Goal: Task Accomplishment & Management: Manage account settings

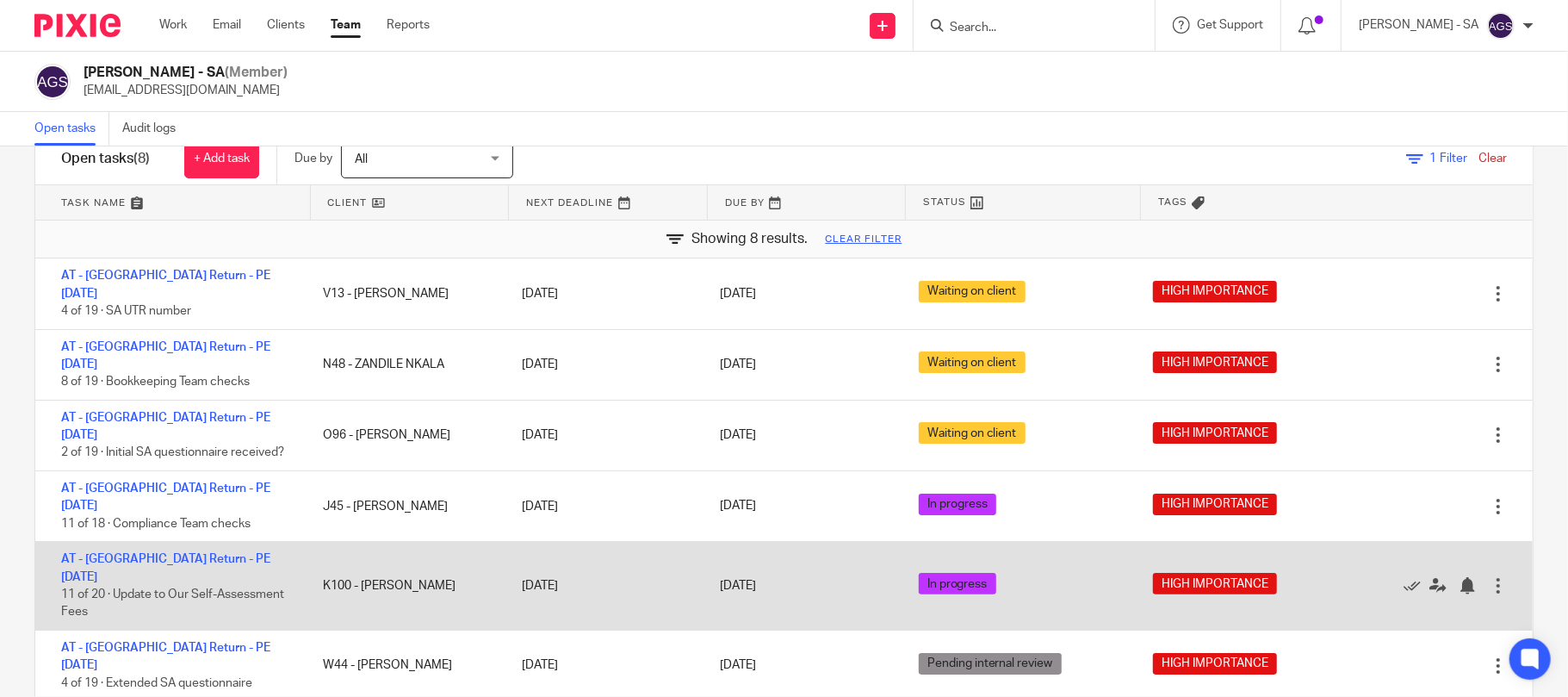
scroll to position [93, 0]
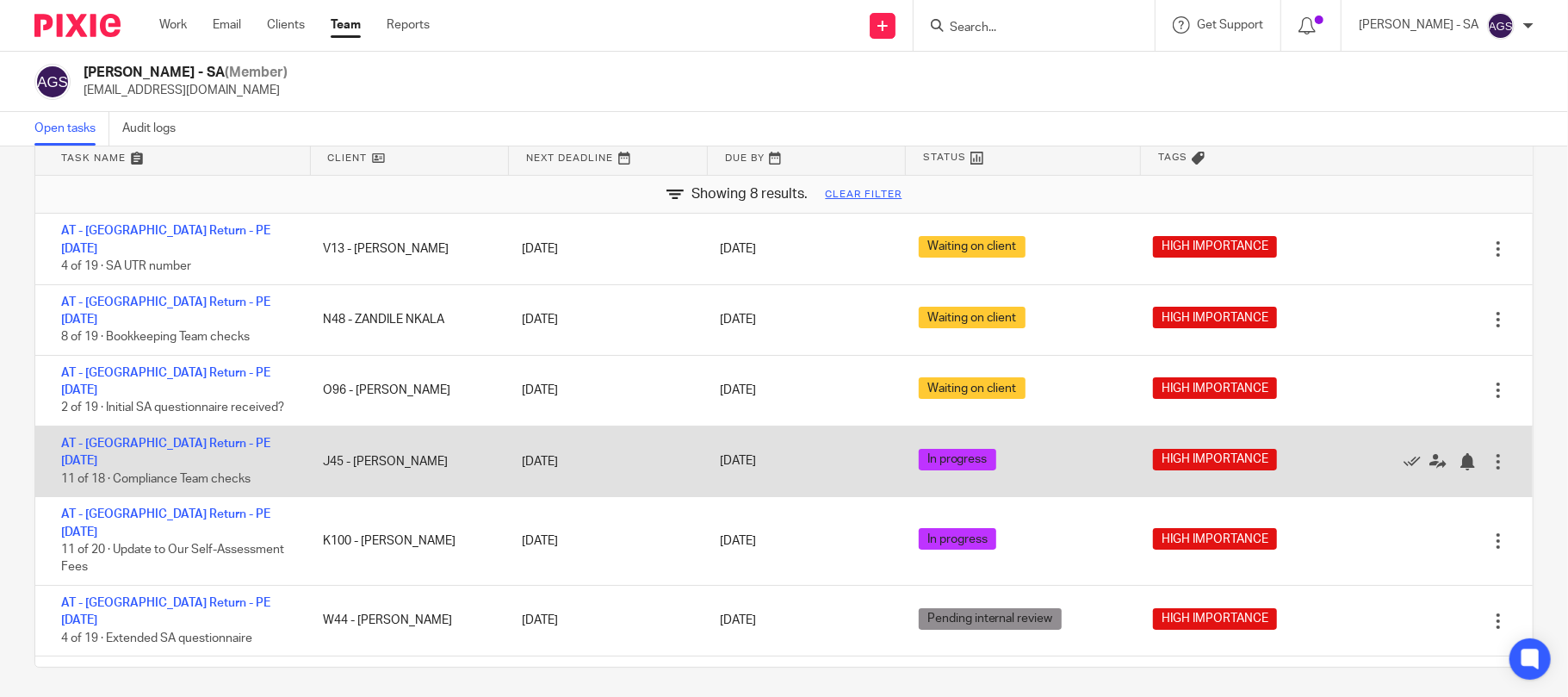
drag, startPoint x: 158, startPoint y: 395, endPoint x: 159, endPoint y: 403, distance: 8.1
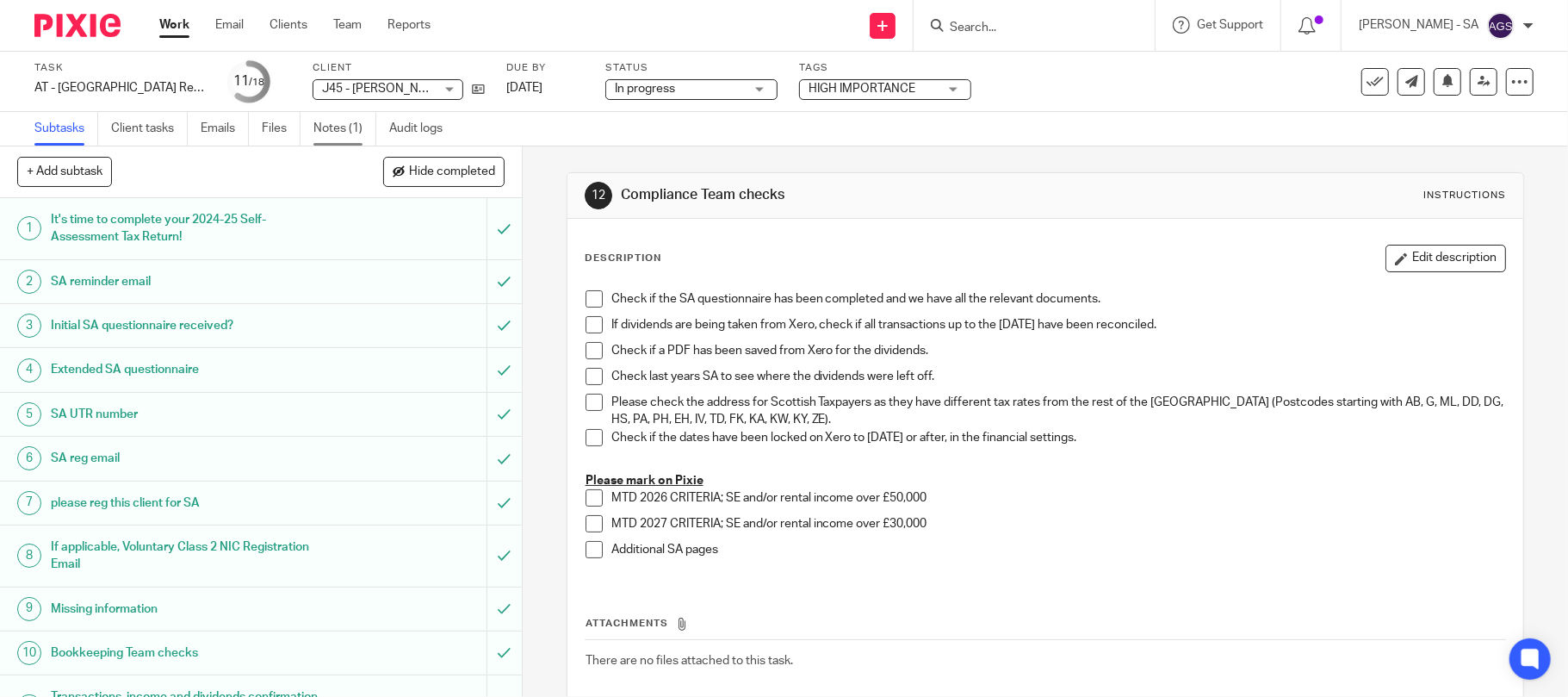
click at [339, 126] on link "Notes (1)" at bounding box center [345, 128] width 63 height 34
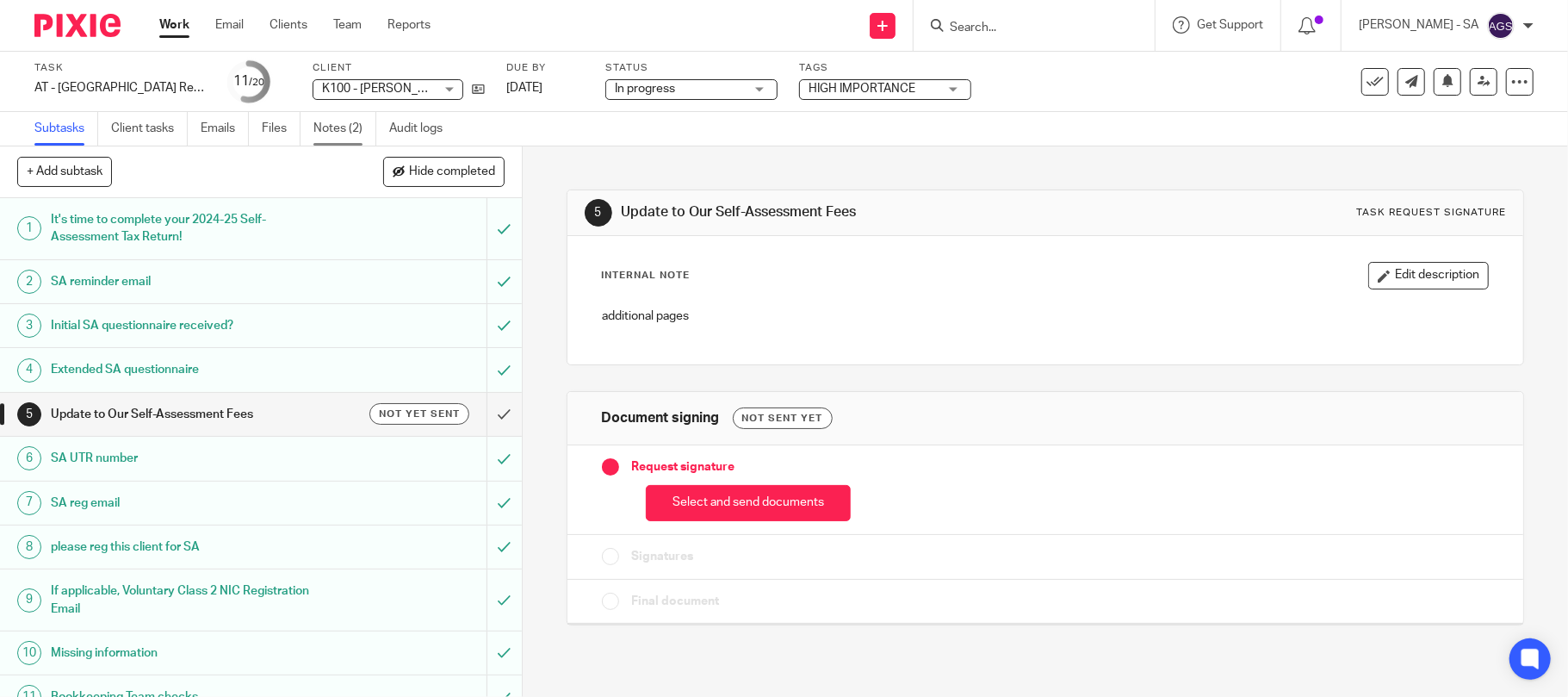
click at [345, 124] on link "Notes (2)" at bounding box center [345, 128] width 63 height 34
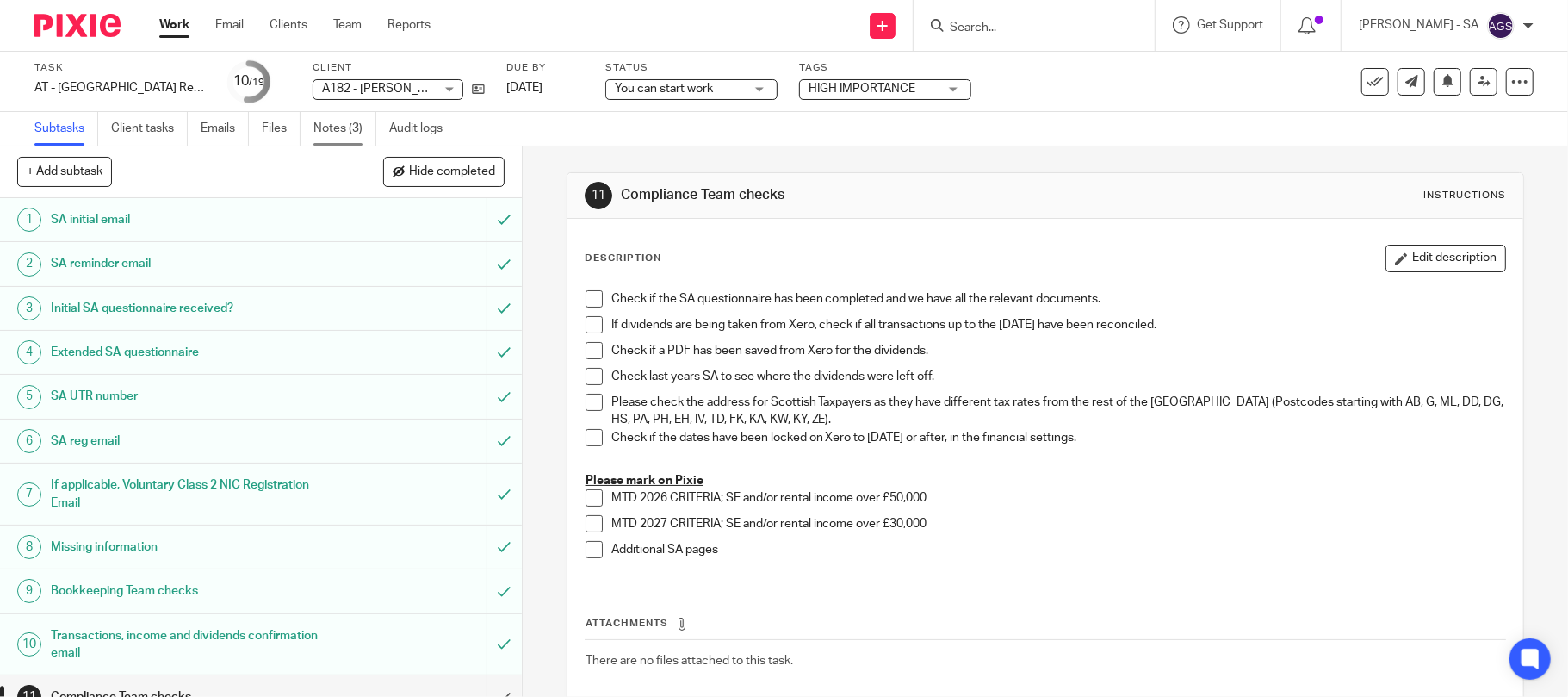
click at [363, 128] on link "Notes (3)" at bounding box center [345, 128] width 63 height 34
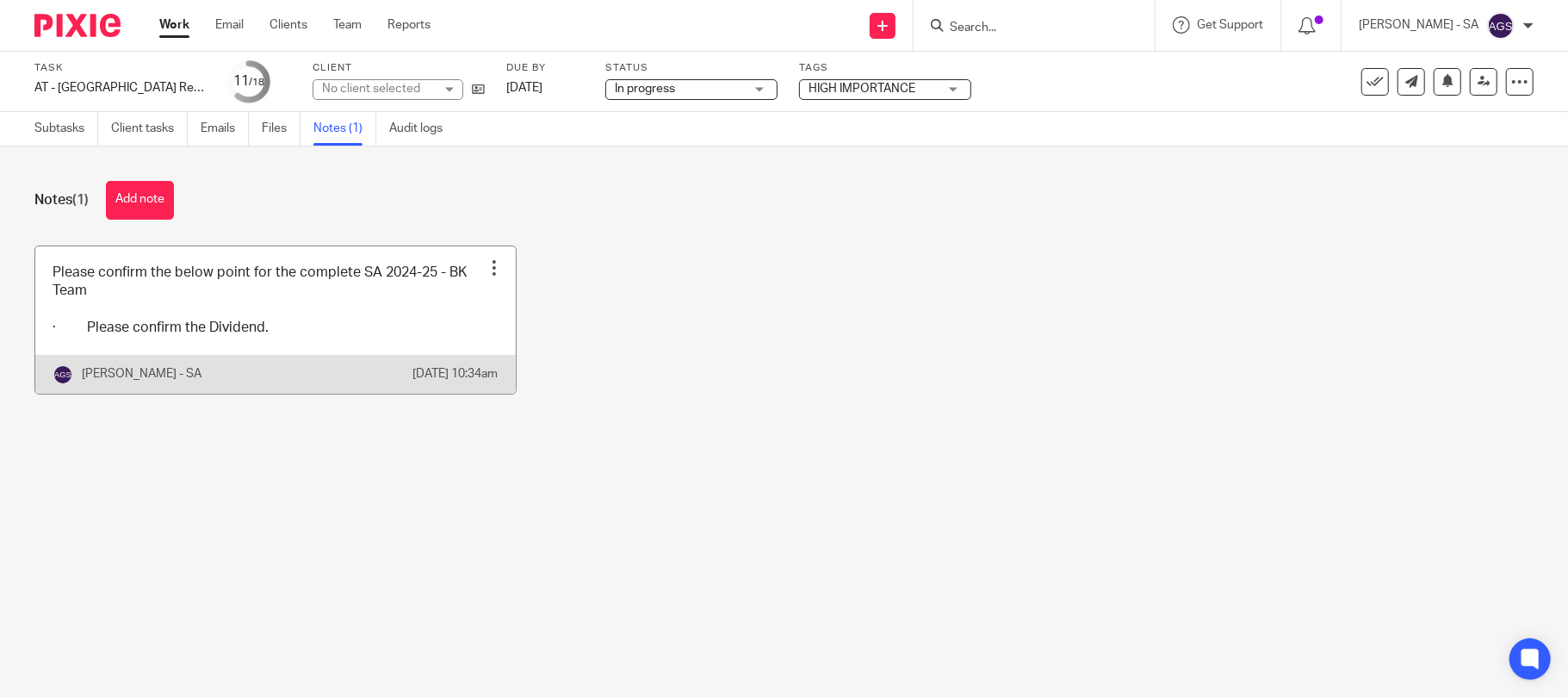
click at [262, 349] on link at bounding box center [275, 320] width 481 height 147
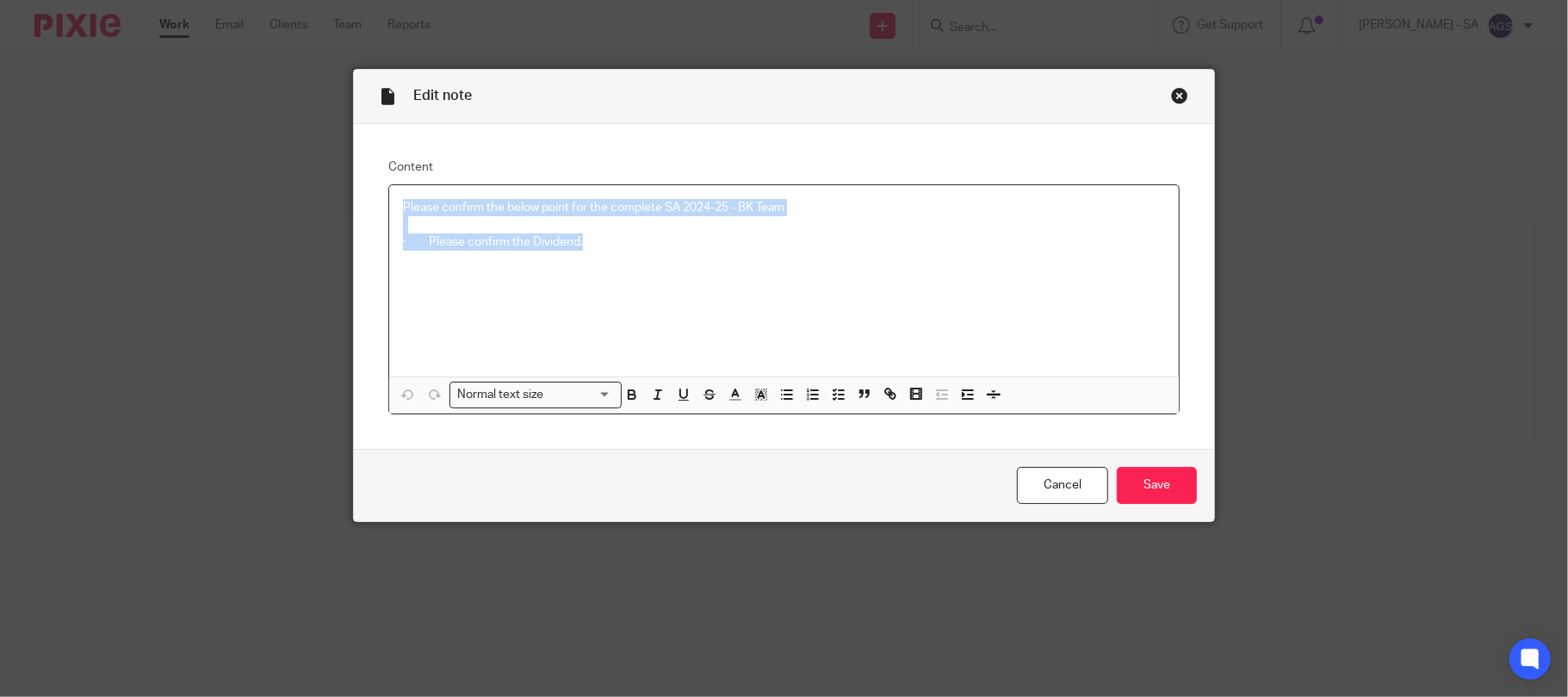
drag, startPoint x: 613, startPoint y: 245, endPoint x: 359, endPoint y: 190, distance: 259.9
click at [359, 190] on div "Content Please confirm the below point for the complete SA 2024-25 - BK Team · …" at bounding box center [785, 287] width 861 height 326
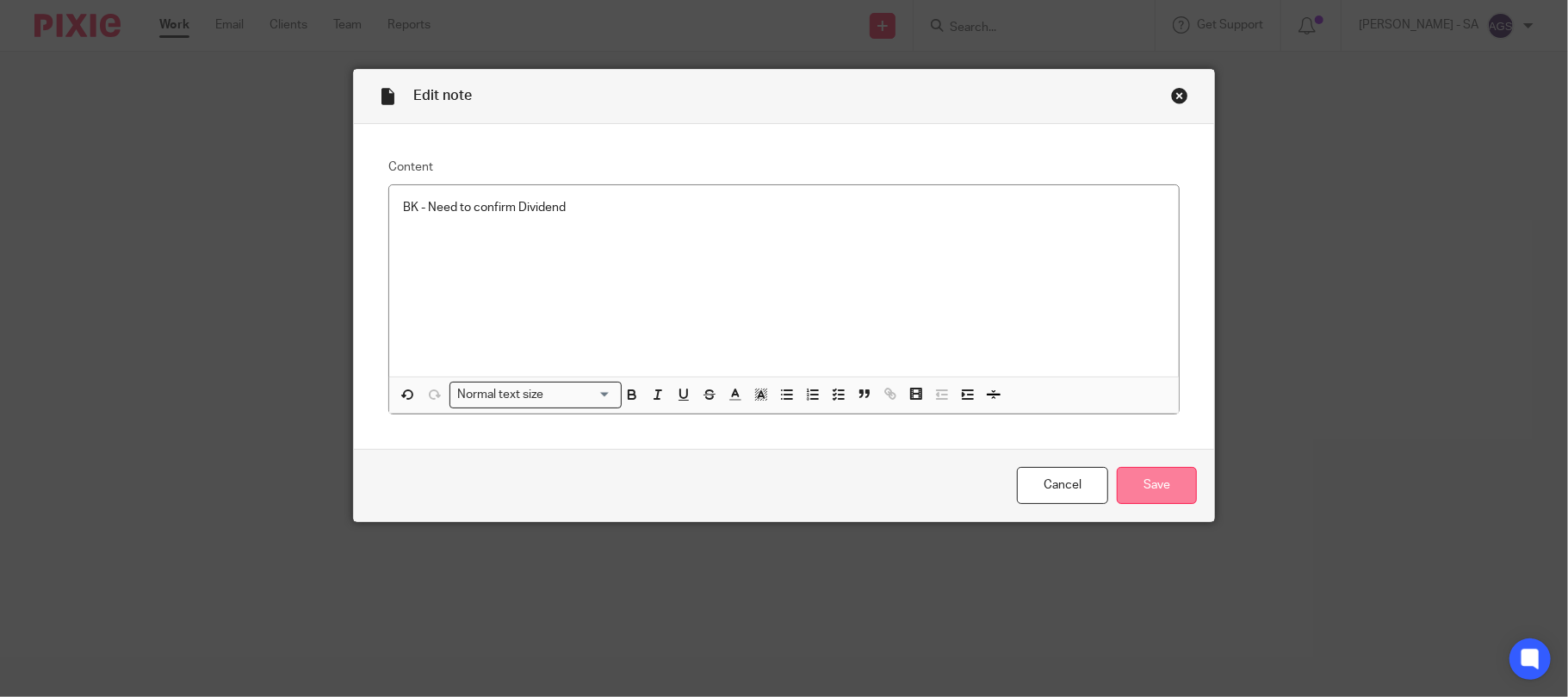
click at [1170, 487] on input "Save" at bounding box center [1157, 486] width 80 height 37
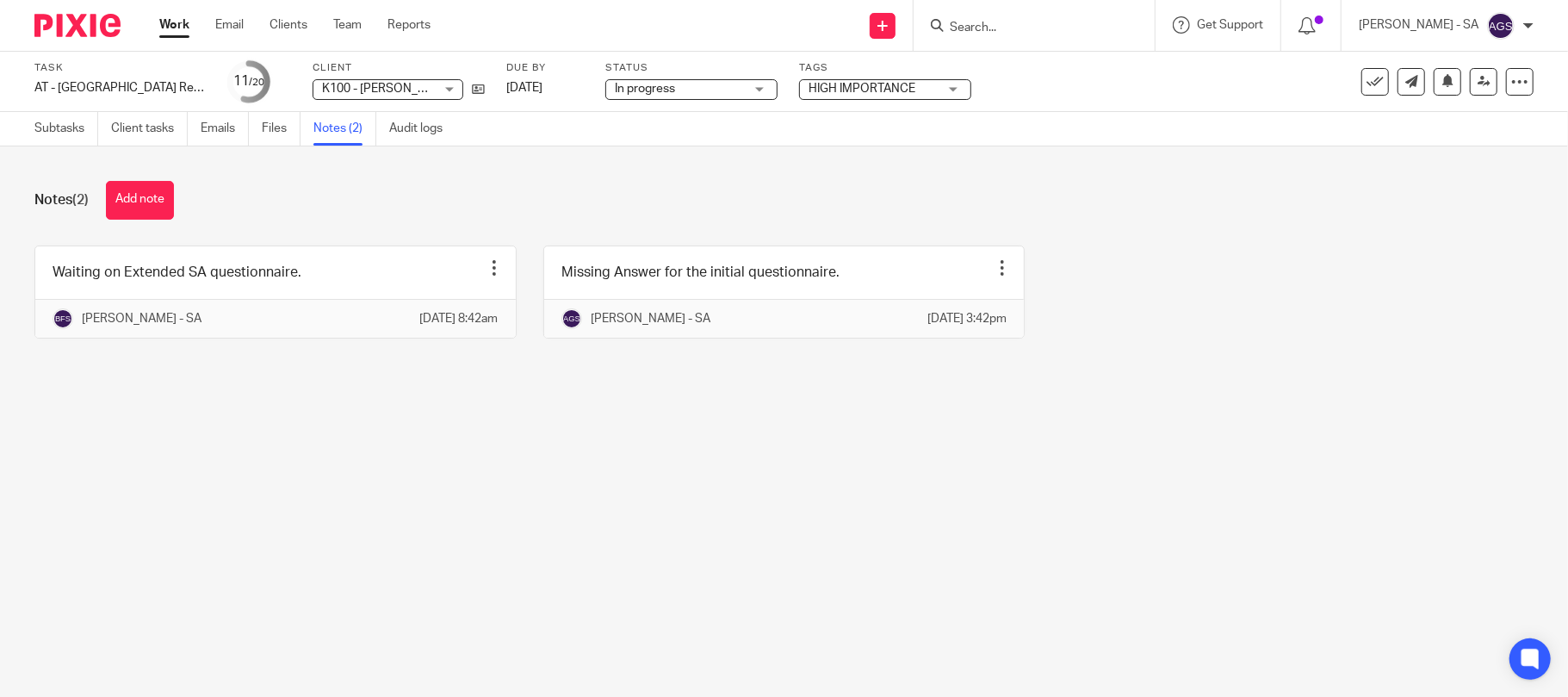
click at [179, 184] on div "Notes (2) Add note" at bounding box center [784, 200] width 1499 height 39
click at [141, 197] on button "Add note" at bounding box center [140, 200] width 68 height 39
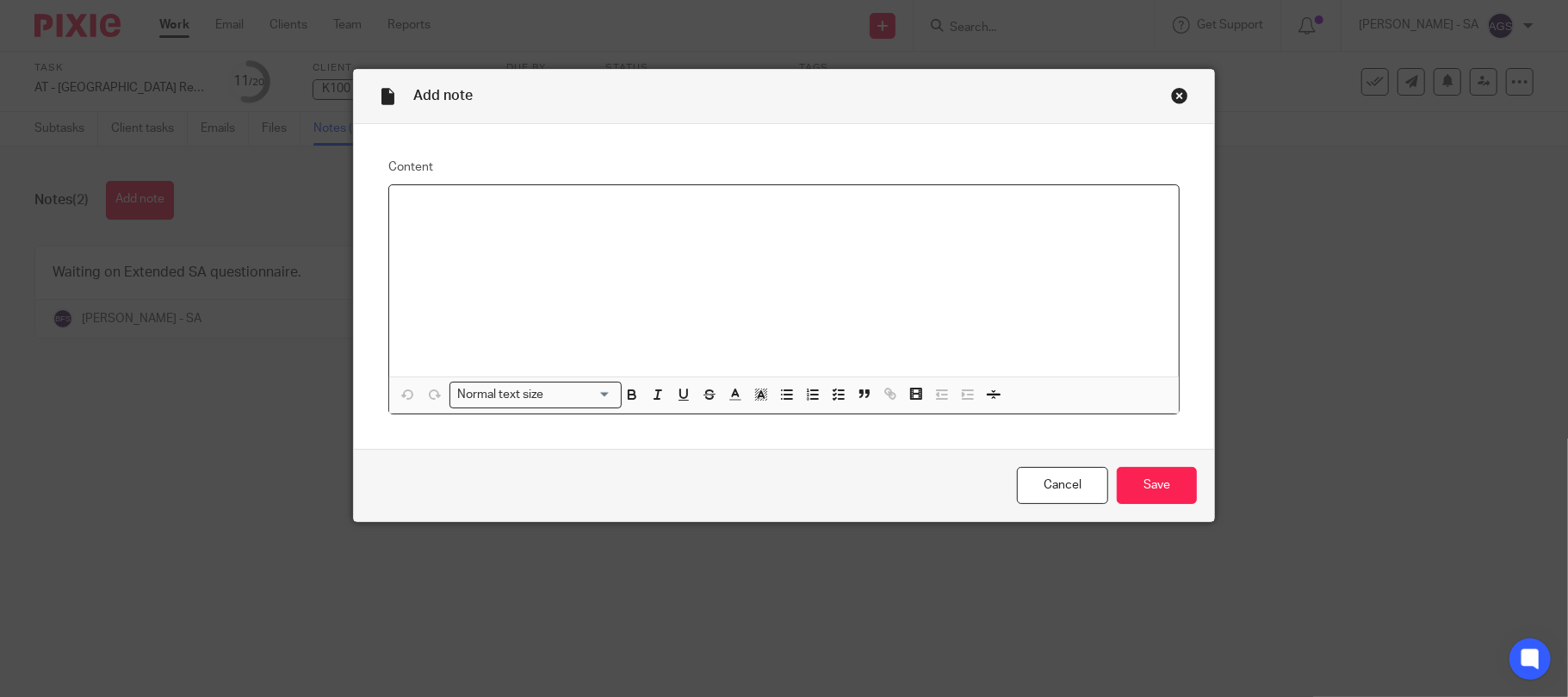
click at [422, 215] on p at bounding box center [784, 208] width 763 height 18
click at [1140, 489] on input "Save" at bounding box center [1157, 486] width 80 height 37
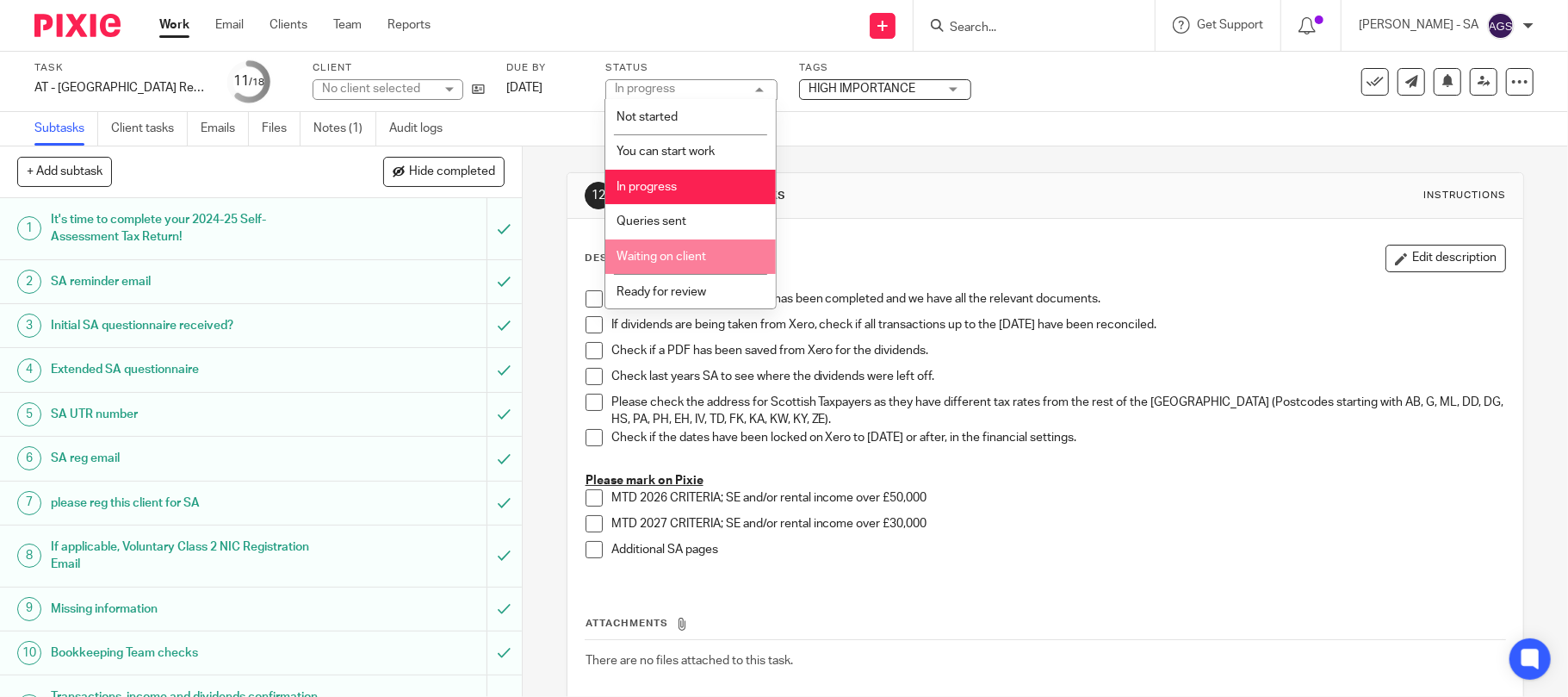
click at [667, 257] on span "Waiting on client" at bounding box center [661, 256] width 89 height 12
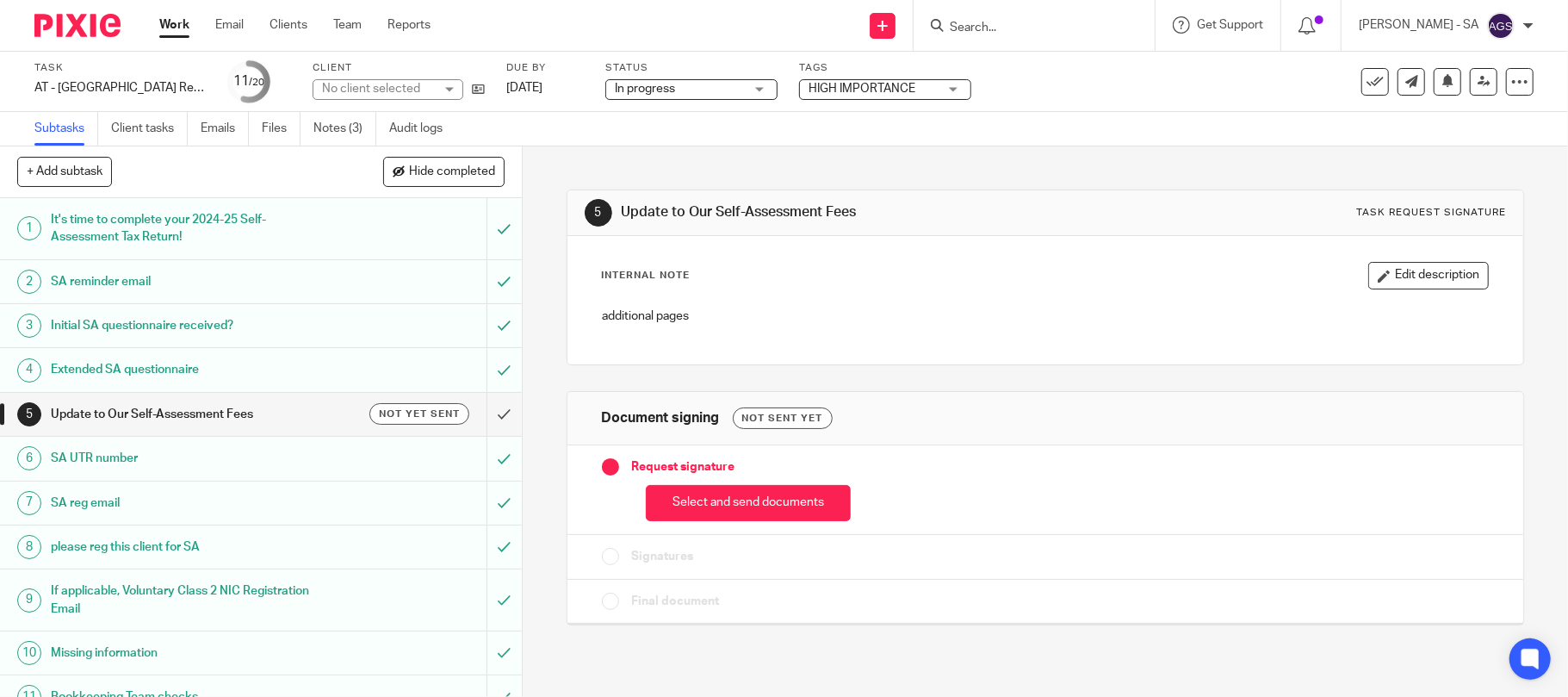
click at [690, 87] on span "In progress" at bounding box center [679, 88] width 129 height 18
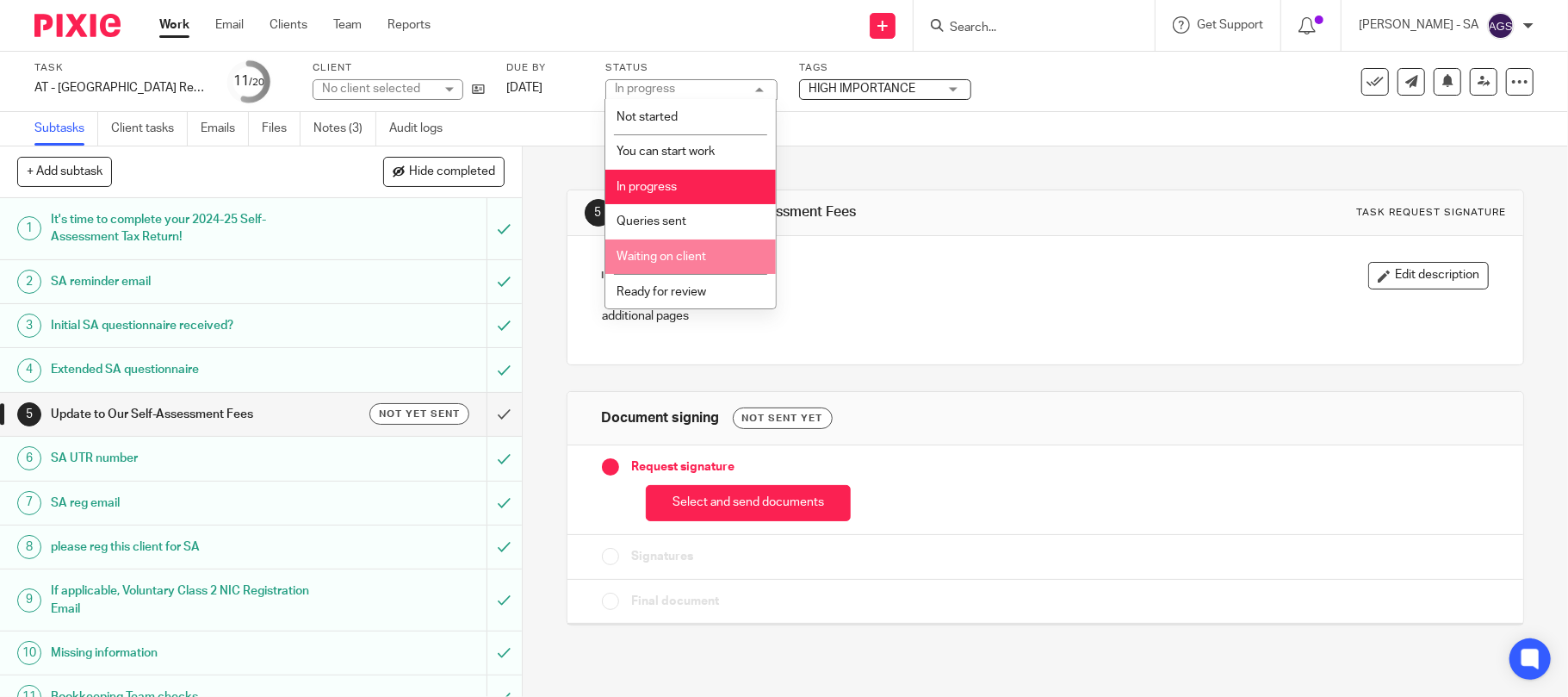
click at [671, 251] on span "Waiting on client" at bounding box center [661, 256] width 89 height 12
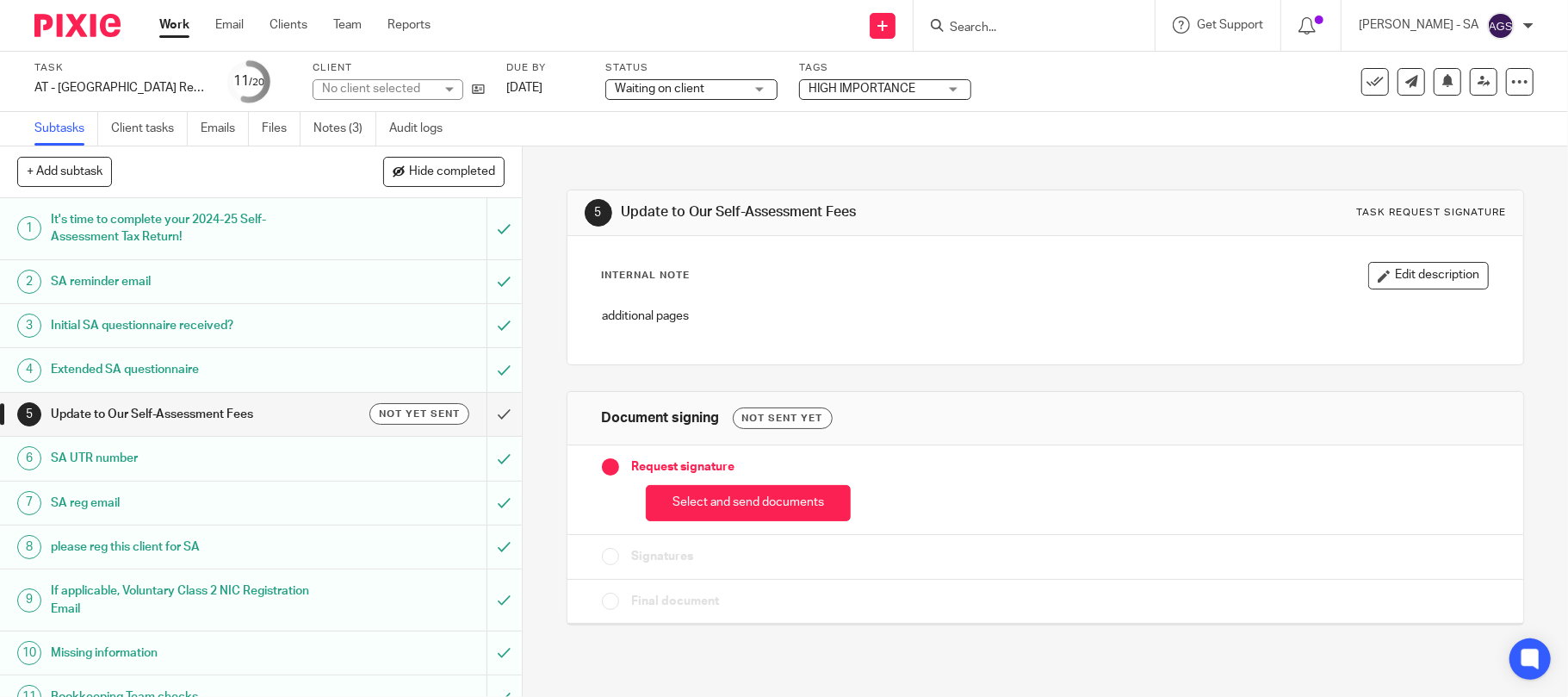
click at [720, 22] on div "Send new email Create task Add client Request signature Get Support Contact via…" at bounding box center [1012, 25] width 1111 height 51
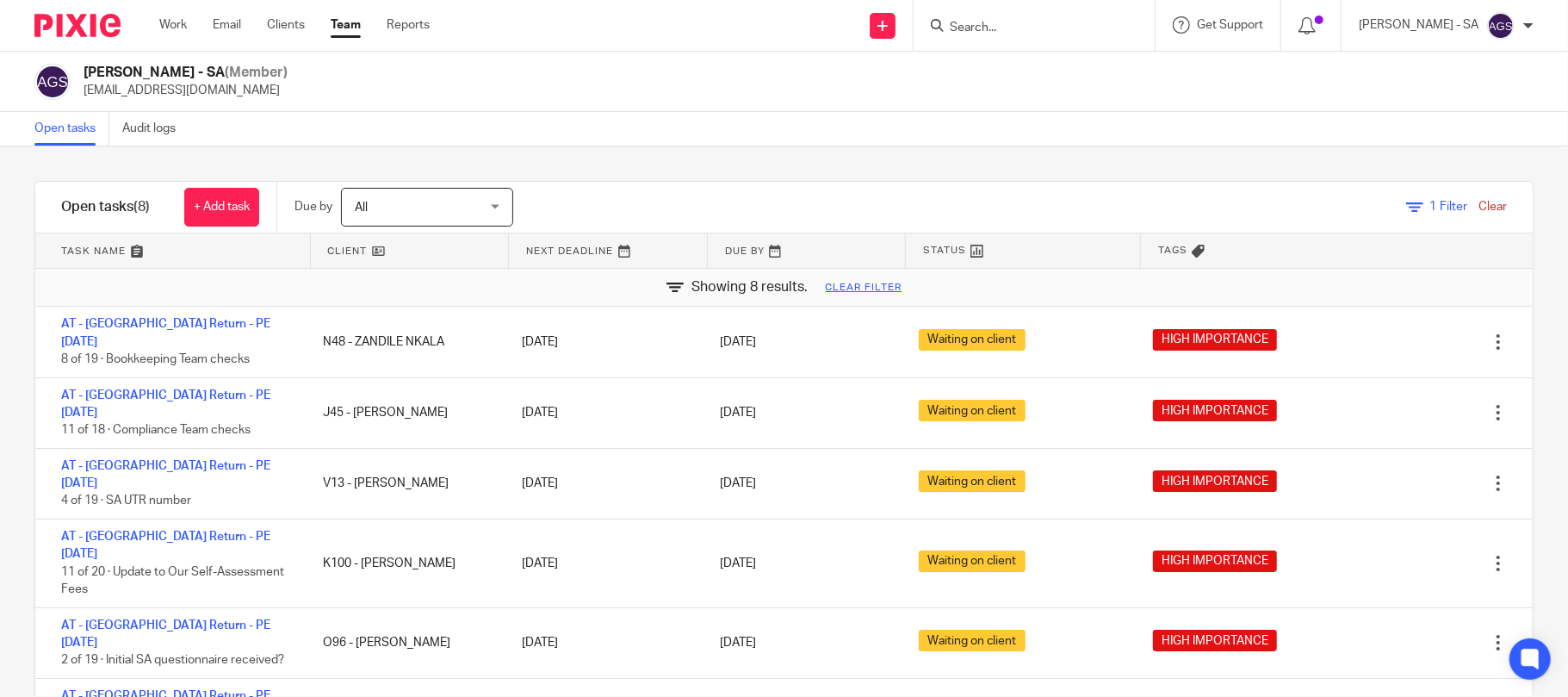
scroll to position [93, 0]
click at [996, 25] on input "Search" at bounding box center [1026, 28] width 155 height 16
click at [1007, 34] on input "Search" at bounding box center [1026, 28] width 155 height 16
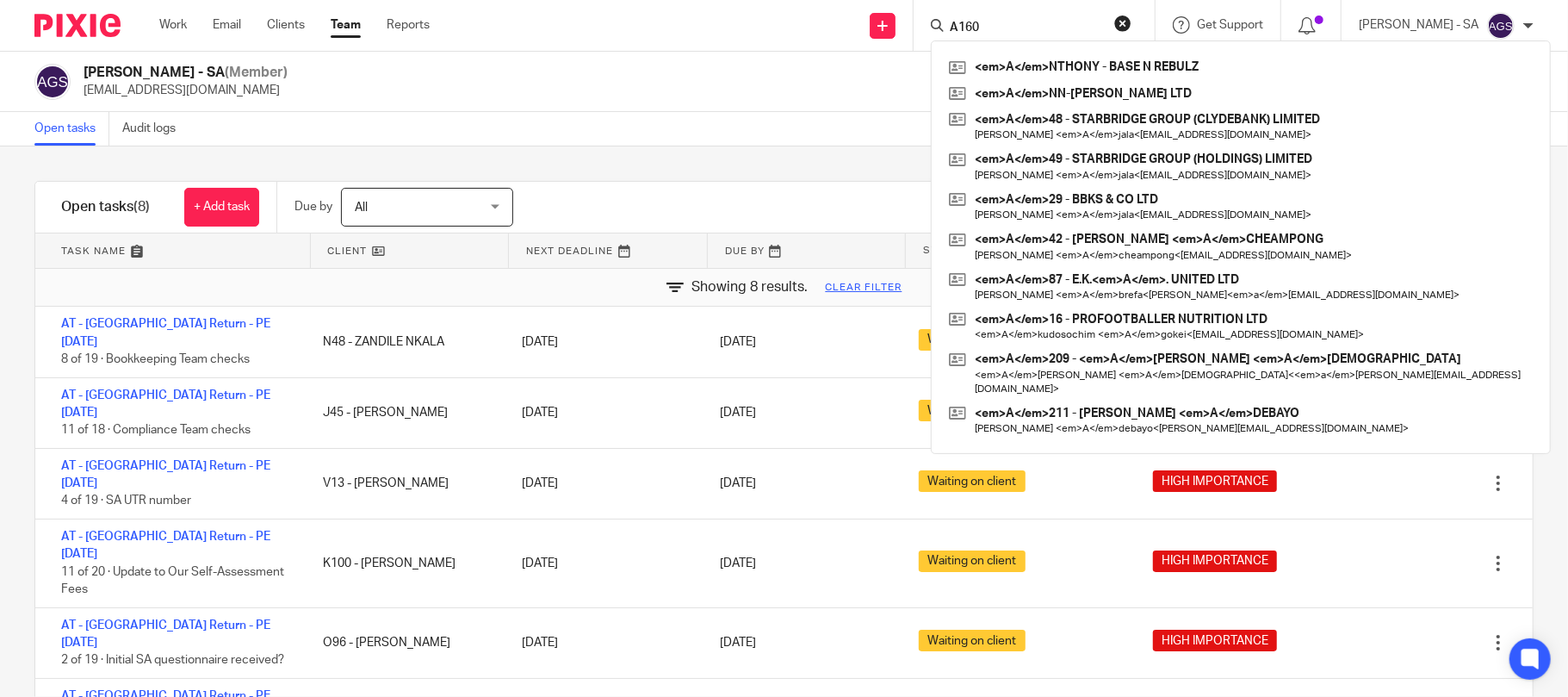
type input "A160"
click button "submit" at bounding box center [0, 0] width 0 height 0
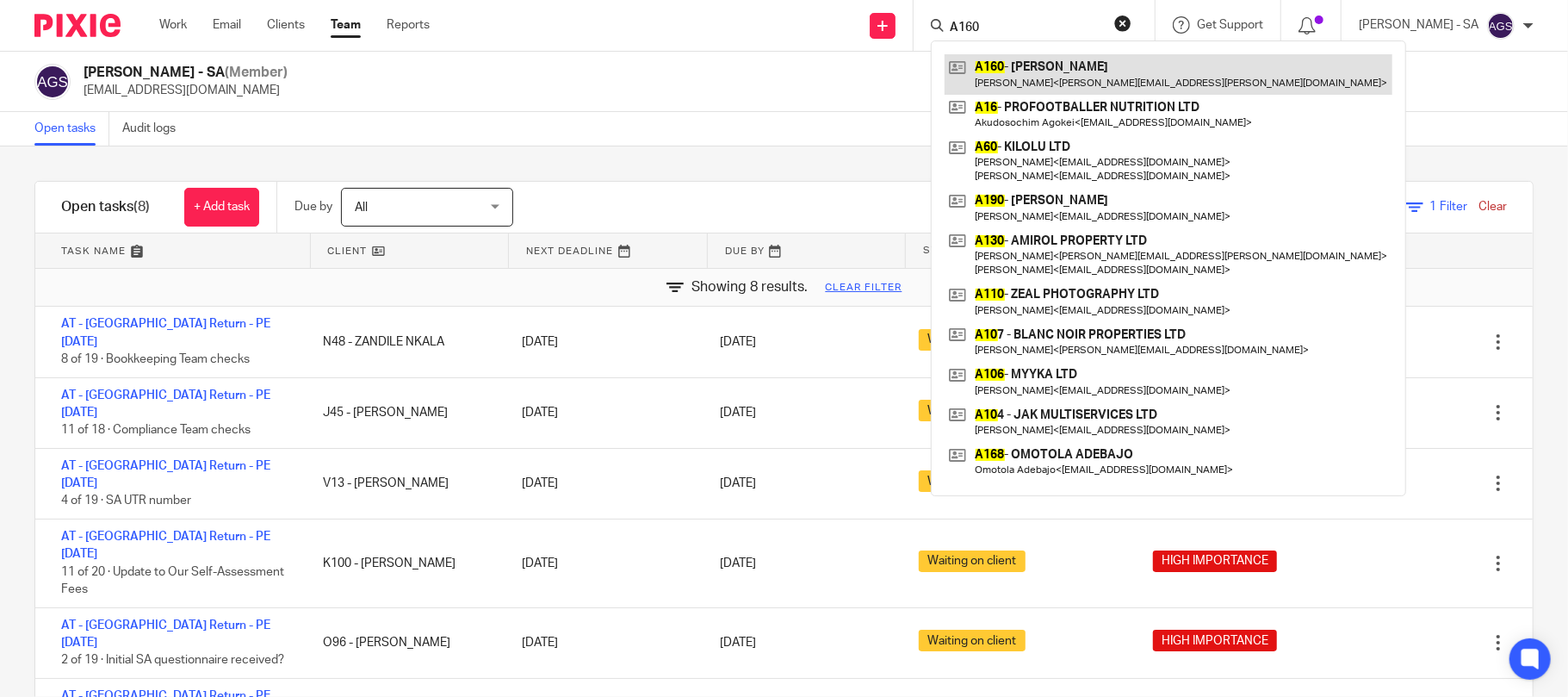
click at [1054, 84] on link at bounding box center [1169, 74] width 448 height 40
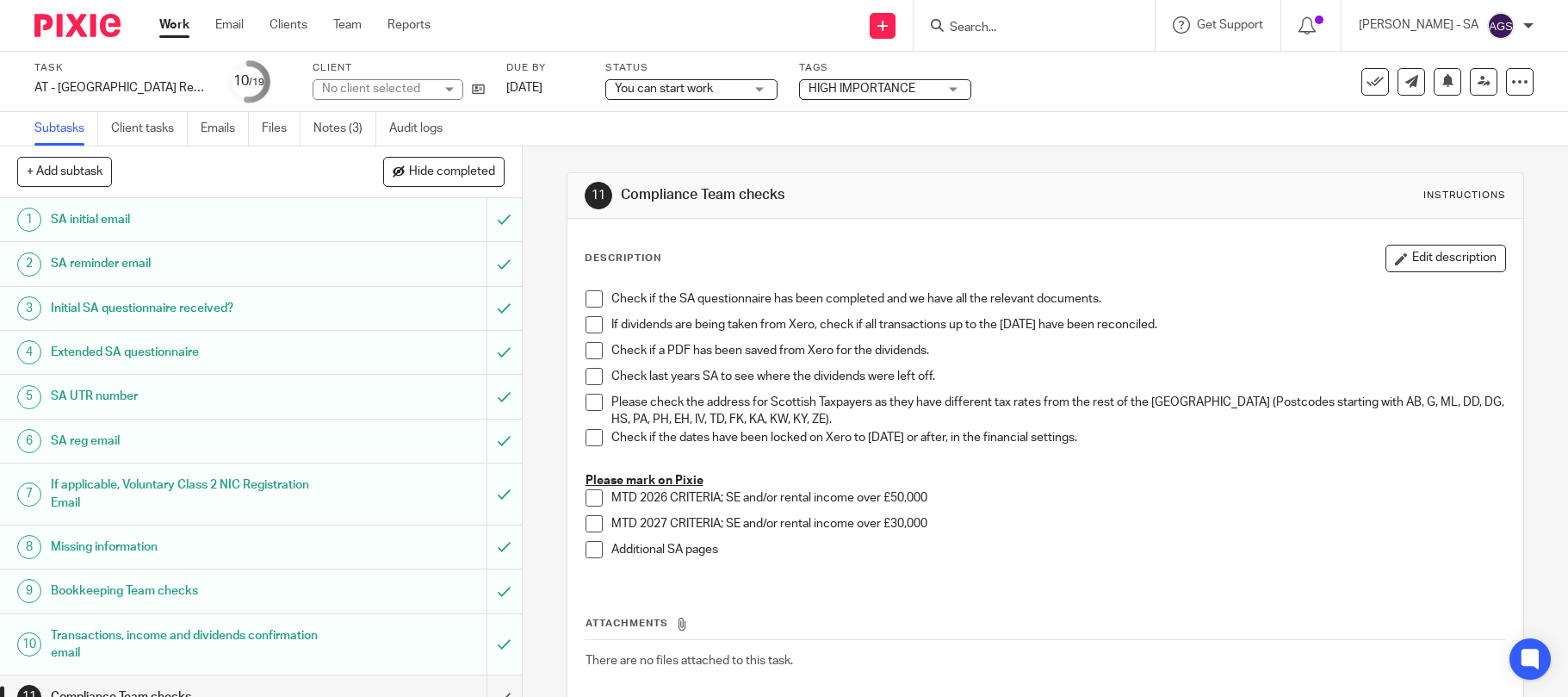
click at [339, 143] on link "Notes (3)" at bounding box center [345, 128] width 63 height 34
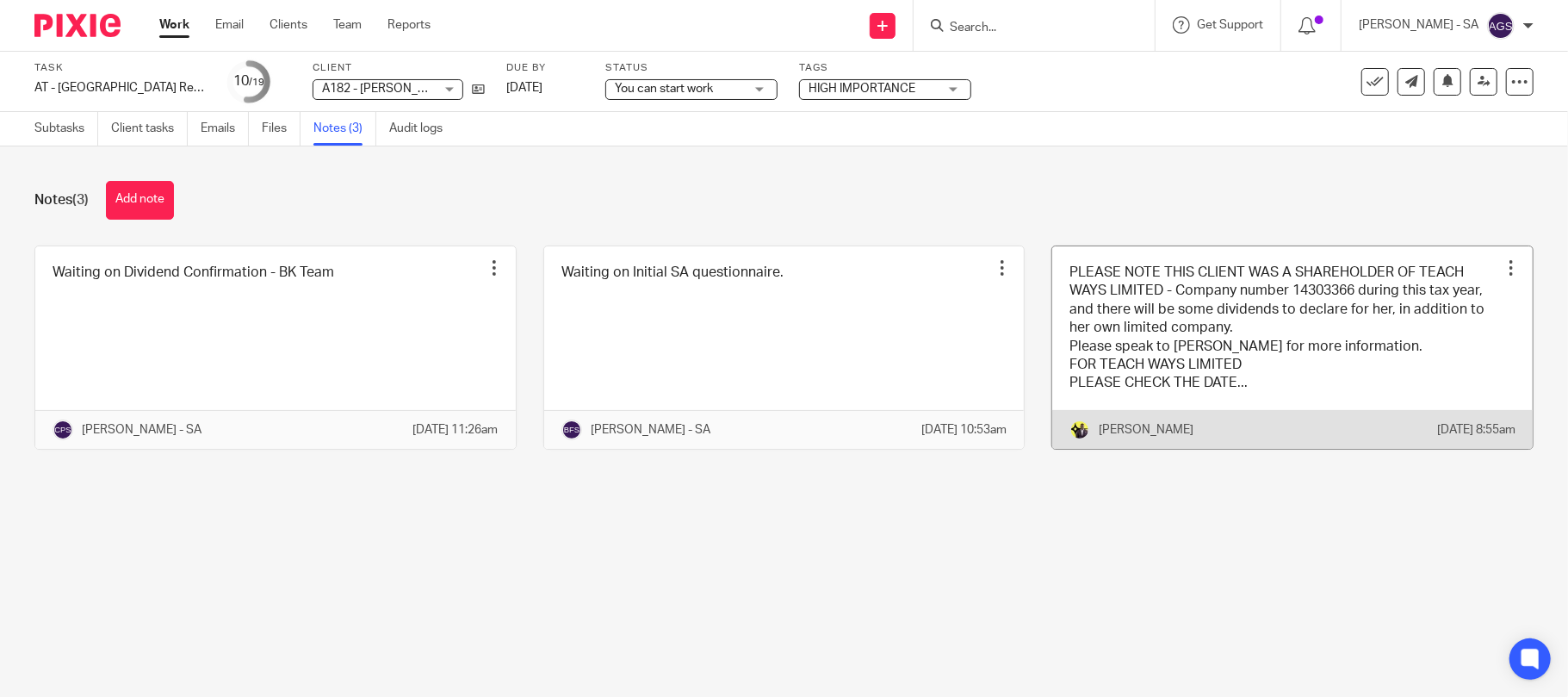
click at [1252, 370] on link at bounding box center [1293, 348] width 481 height 203
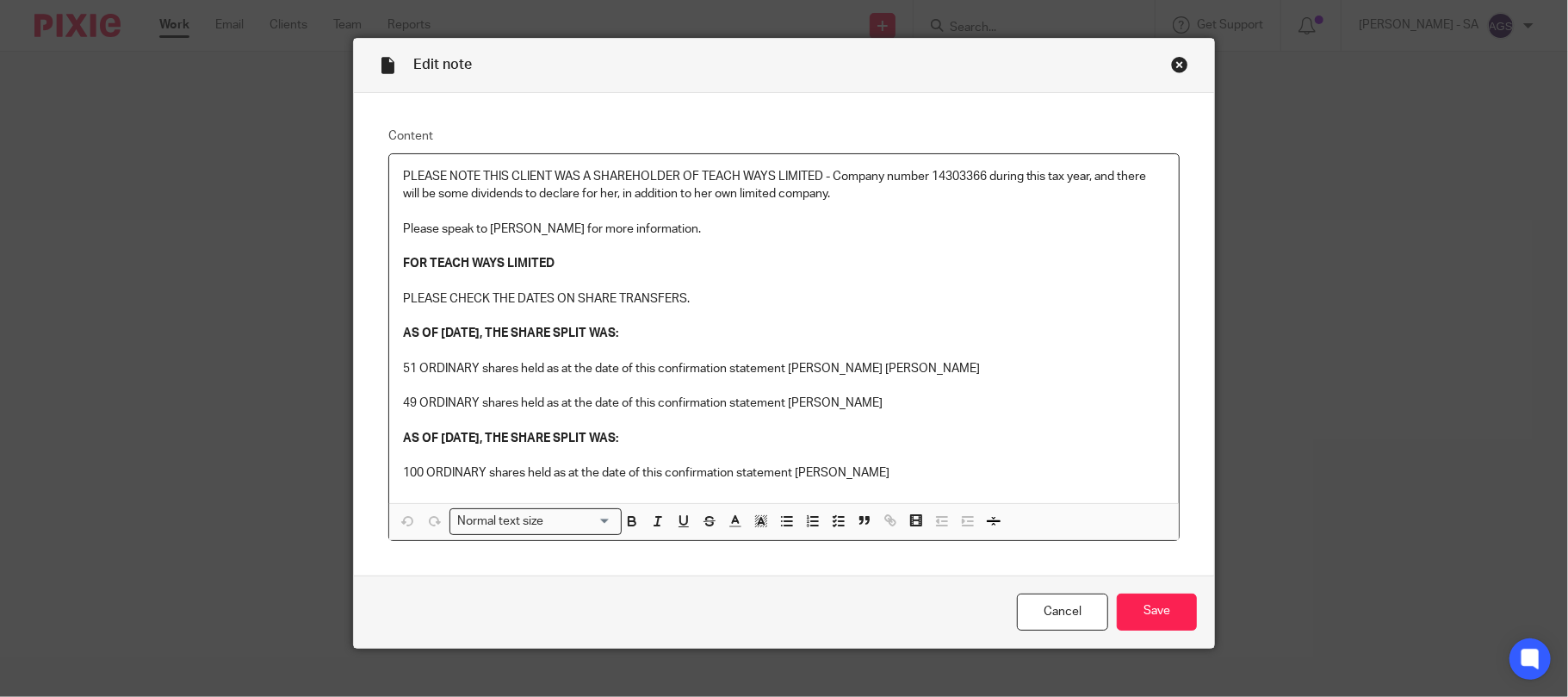
scroll to position [55, 0]
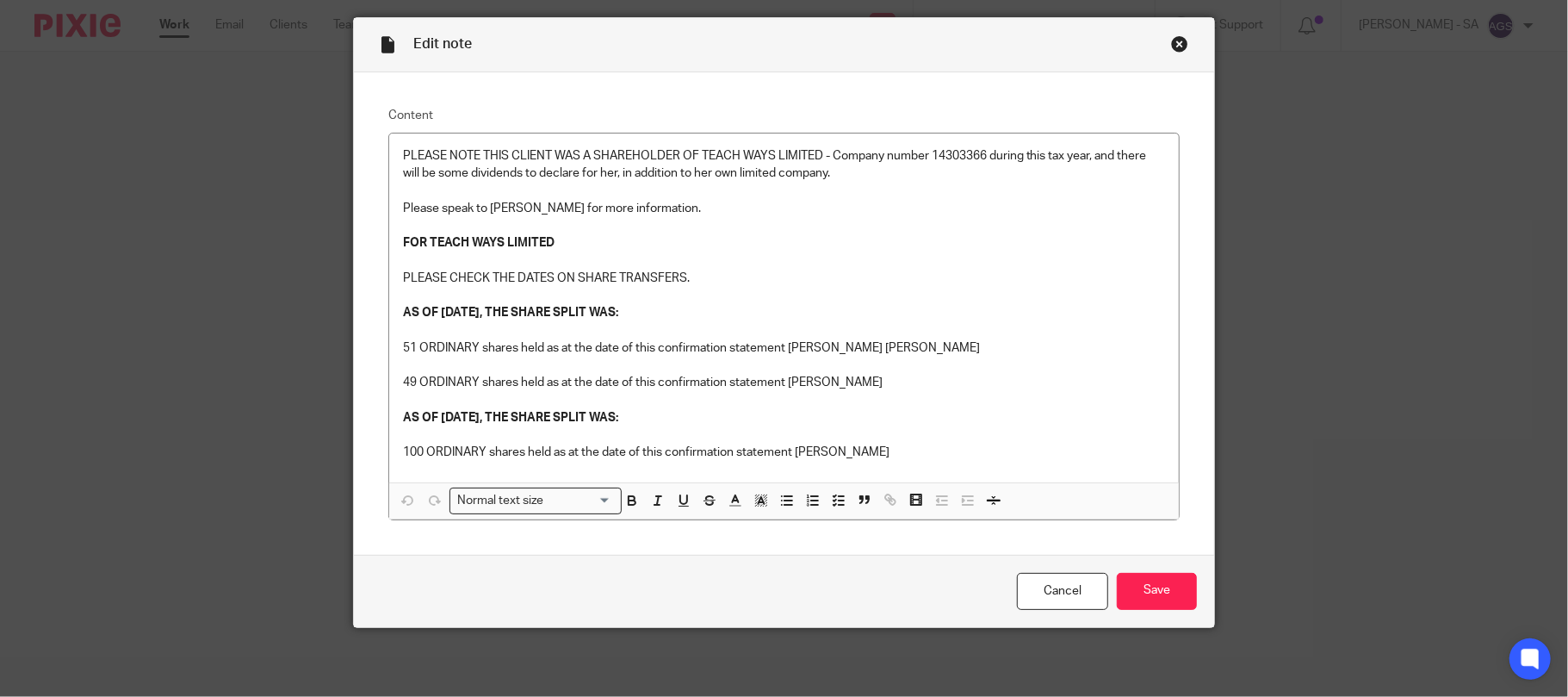
click at [1175, 41] on div "Close this dialog window" at bounding box center [1179, 44] width 18 height 18
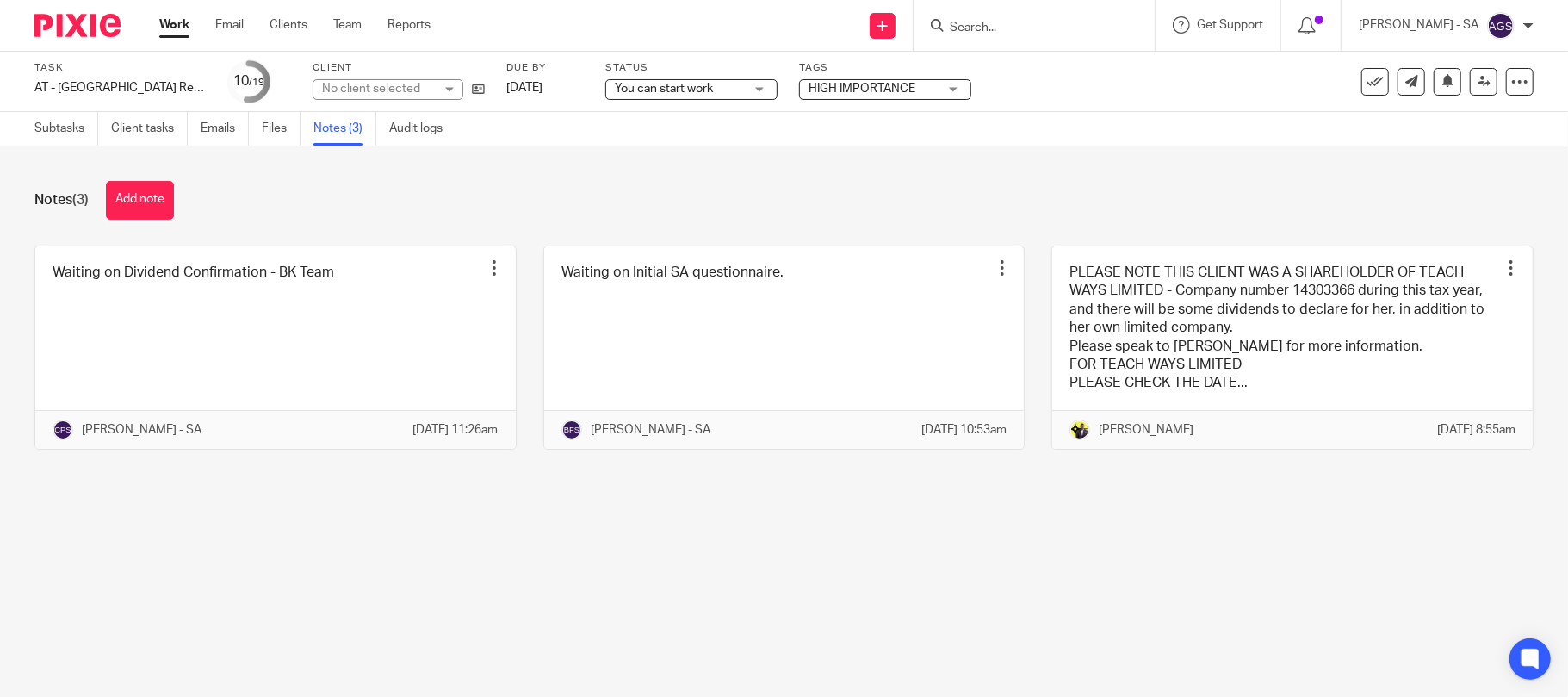
click at [1203, 64] on div "Task AT - SA Return - PE 05-04-2025 Save AT - SA Return - PE 05-04-2025 10 /19 …" at bounding box center [659, 82] width 1250 height 41
click at [913, 593] on main "Task AT - SA Return - PE 05-04-2025 Save AT - SA Return - PE 05-04-2025 10 /19 …" at bounding box center [784, 348] width 1568 height 697
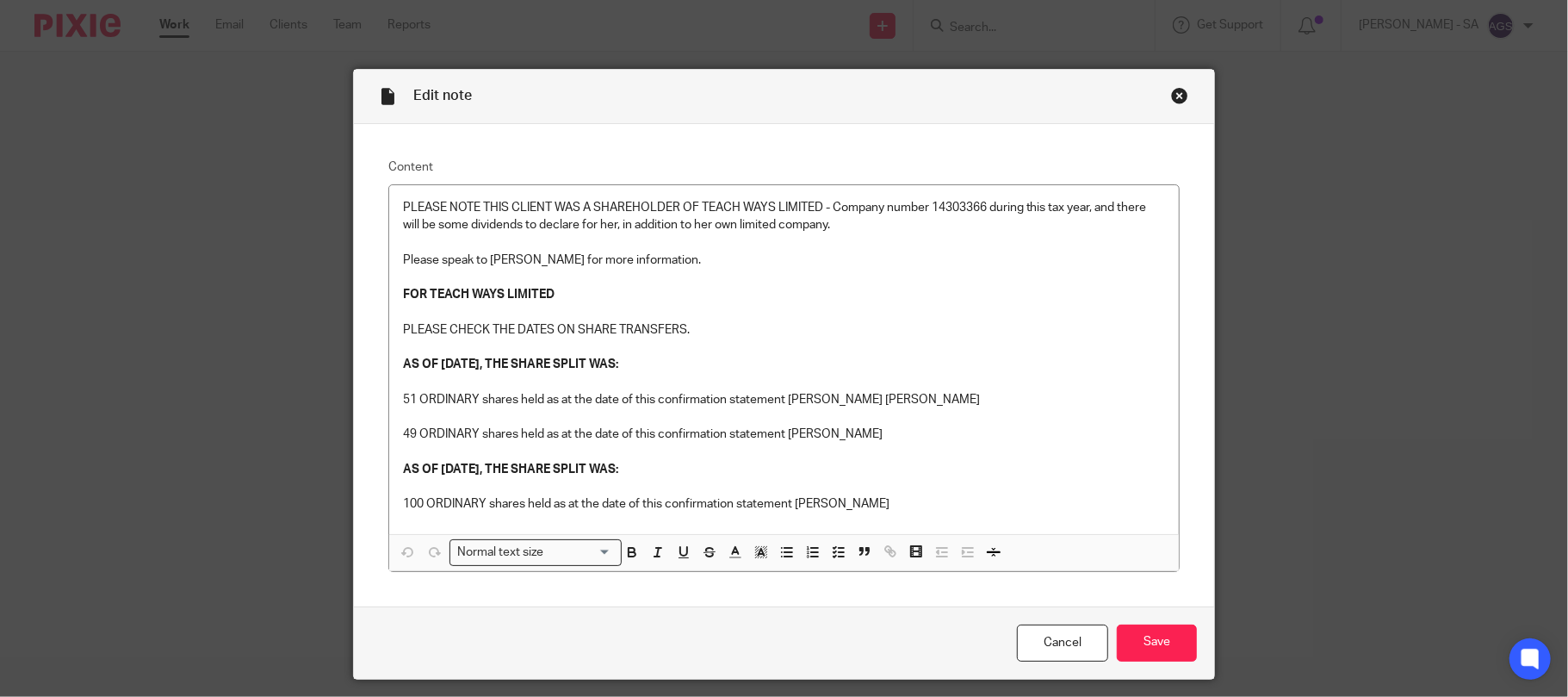
click at [1171, 97] on div "Close this dialog window" at bounding box center [1179, 96] width 18 height 18
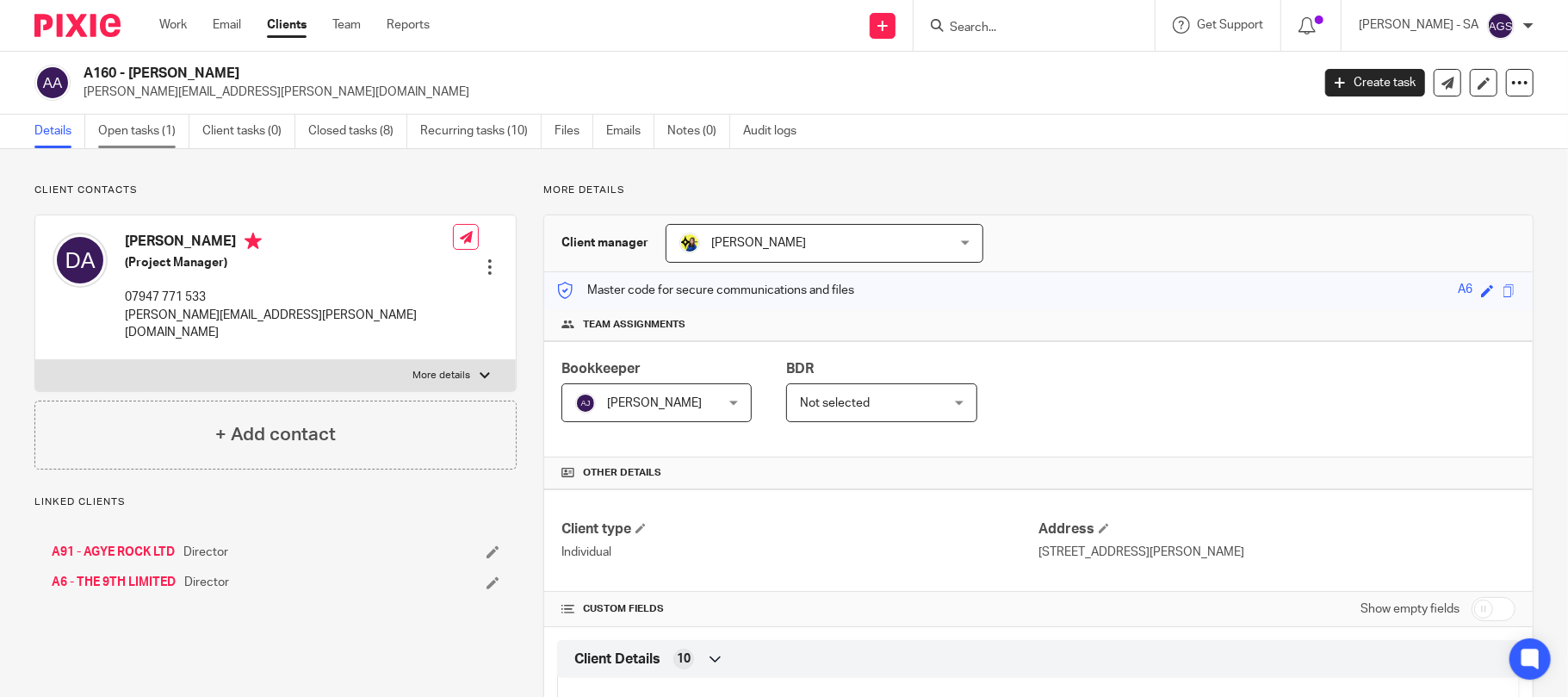
click at [149, 125] on link "Open tasks (1)" at bounding box center [144, 131] width 91 height 34
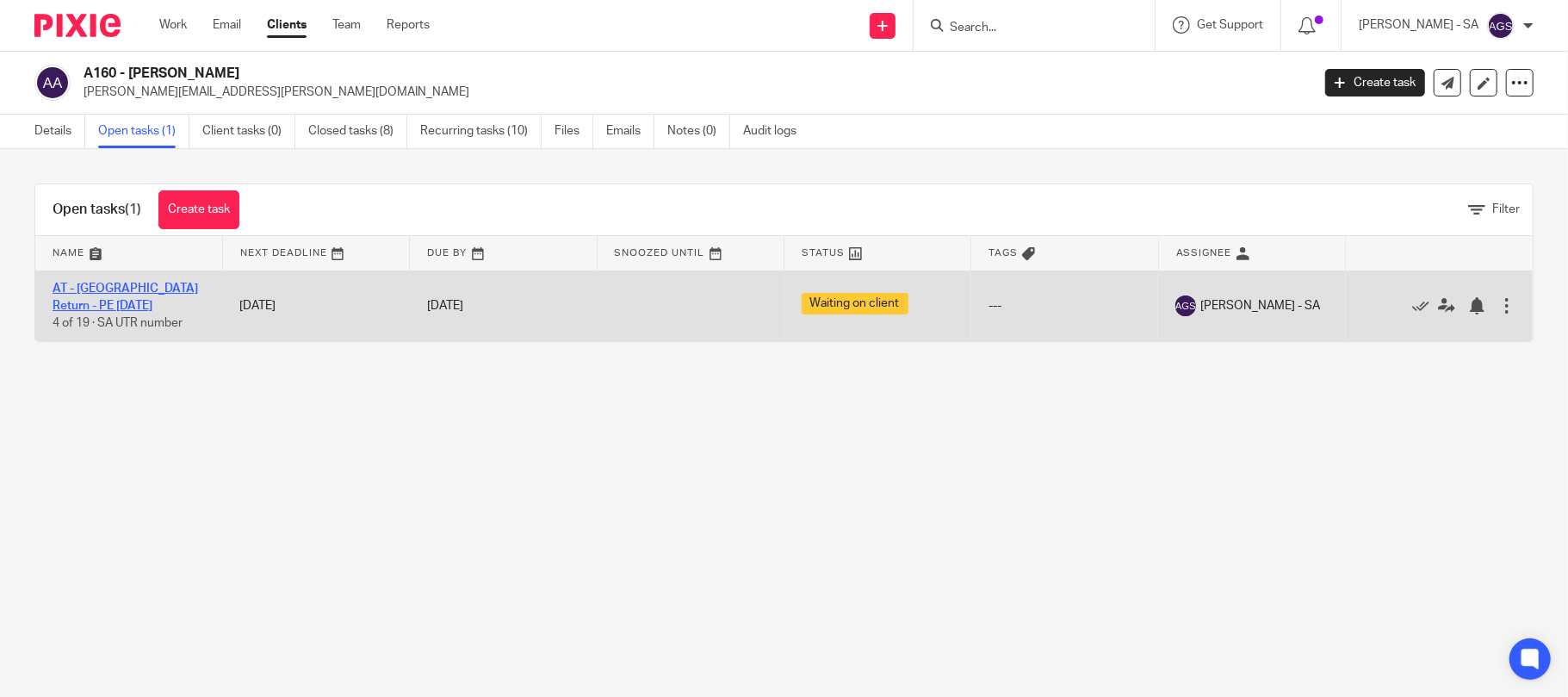
click at [112, 288] on link "AT - [GEOGRAPHIC_DATA] Return - PE [DATE]" at bounding box center [125, 297] width 145 height 29
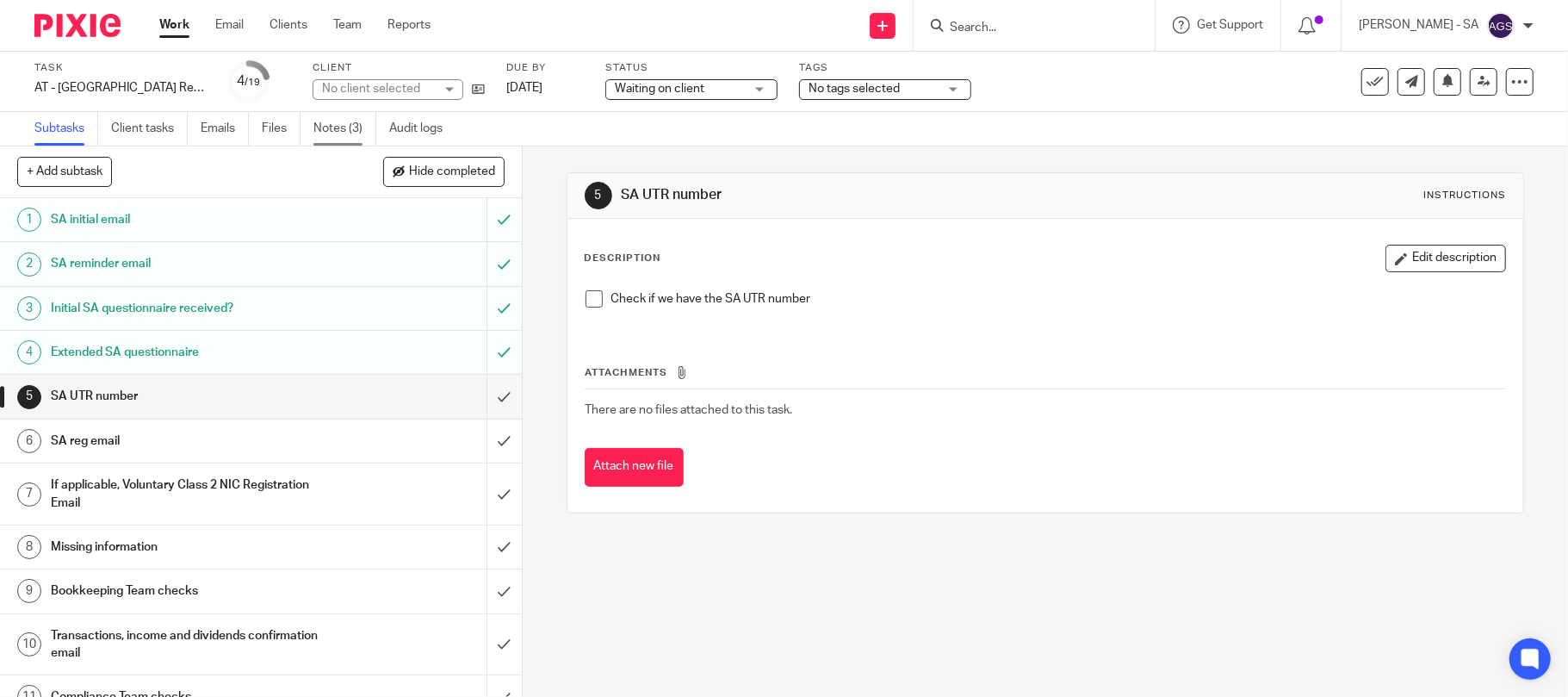
click at [349, 127] on link "Notes (3)" at bounding box center [345, 128] width 63 height 34
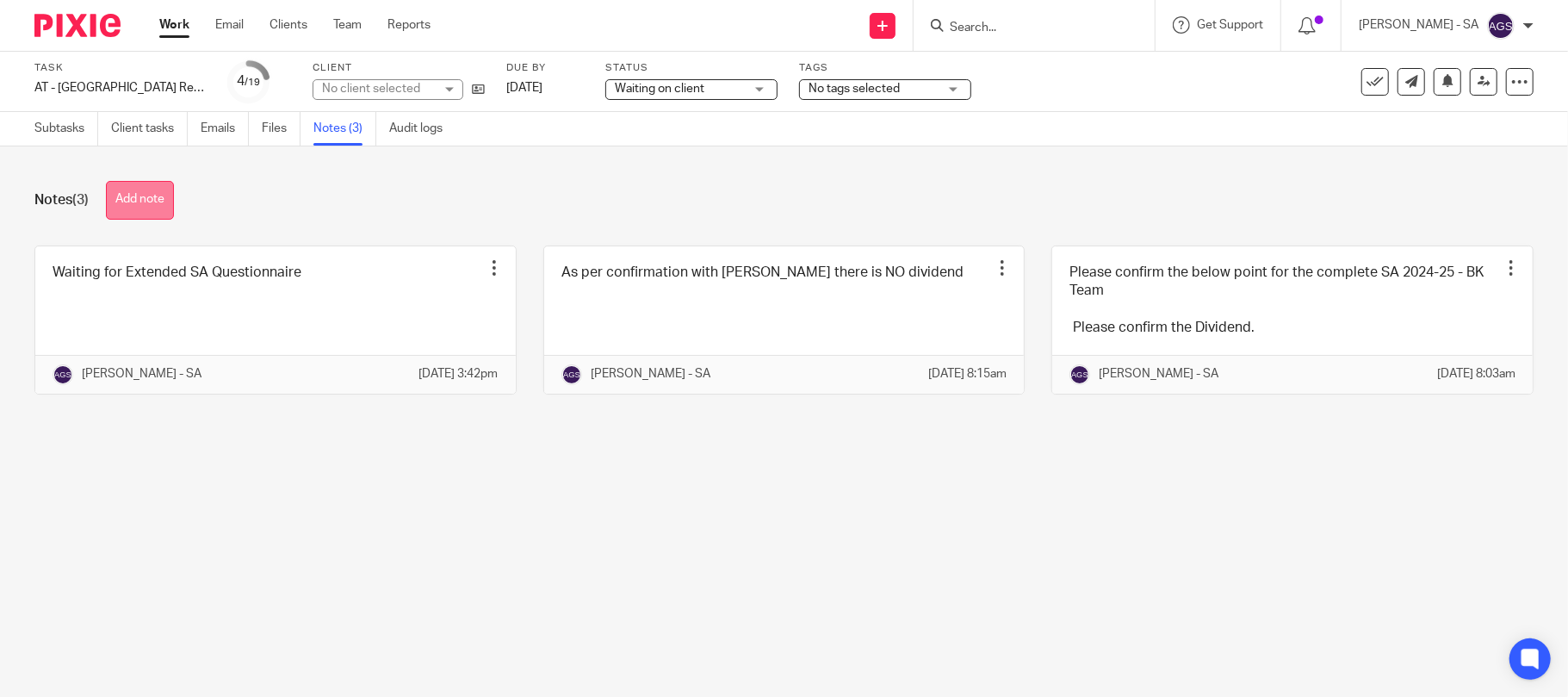
click at [164, 181] on button "Add note" at bounding box center [140, 200] width 68 height 39
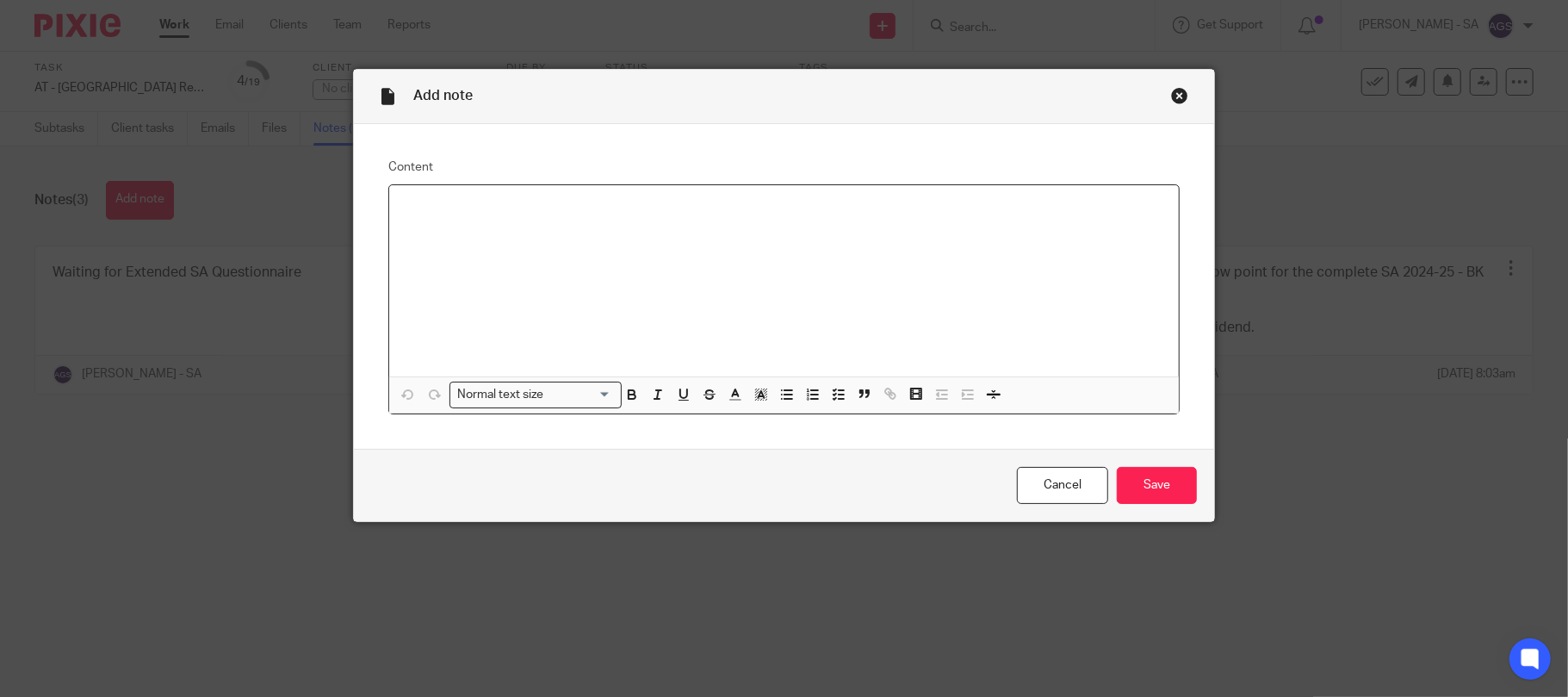
click at [1171, 100] on div "Close this dialog window" at bounding box center [1179, 96] width 18 height 18
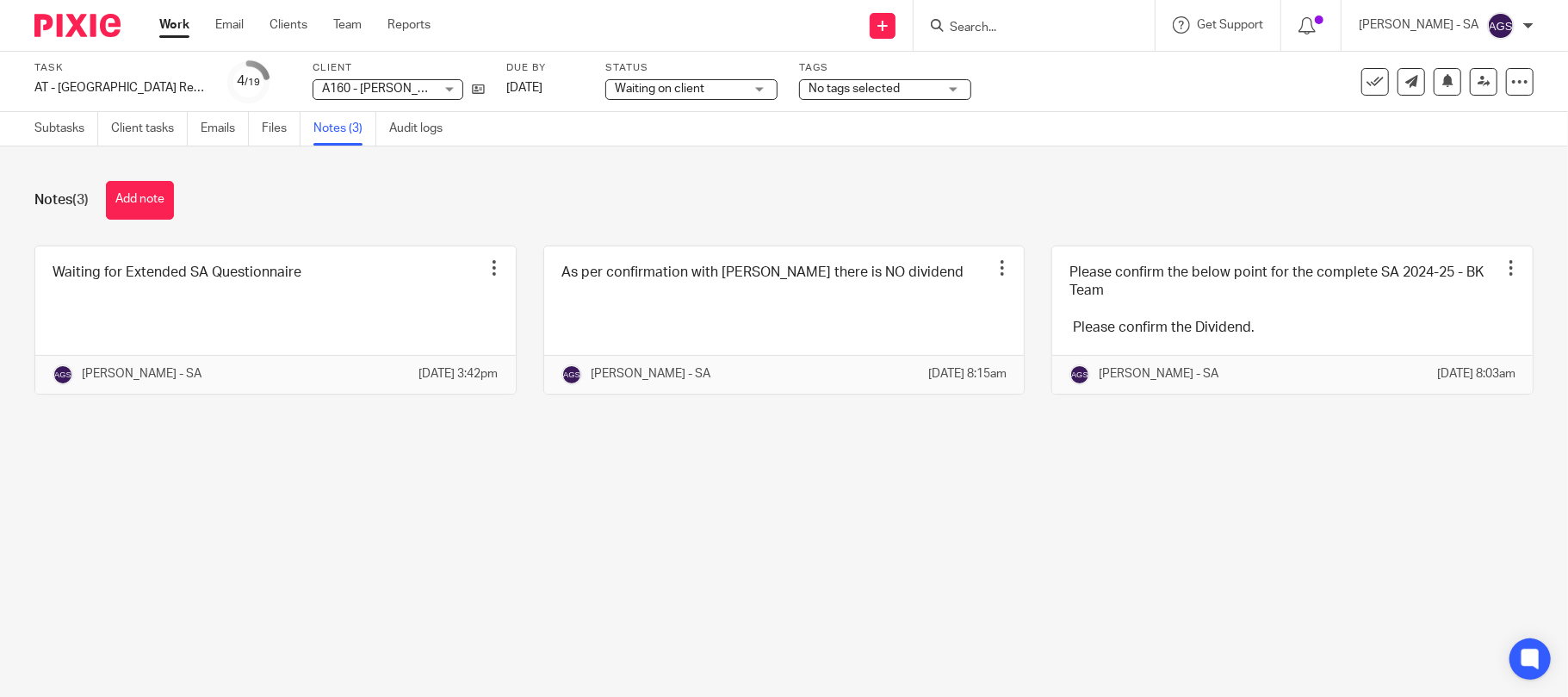
click at [691, 97] on span "Waiting on client" at bounding box center [679, 88] width 129 height 18
click at [475, 200] on div "Notes (3) Add note" at bounding box center [784, 200] width 1499 height 39
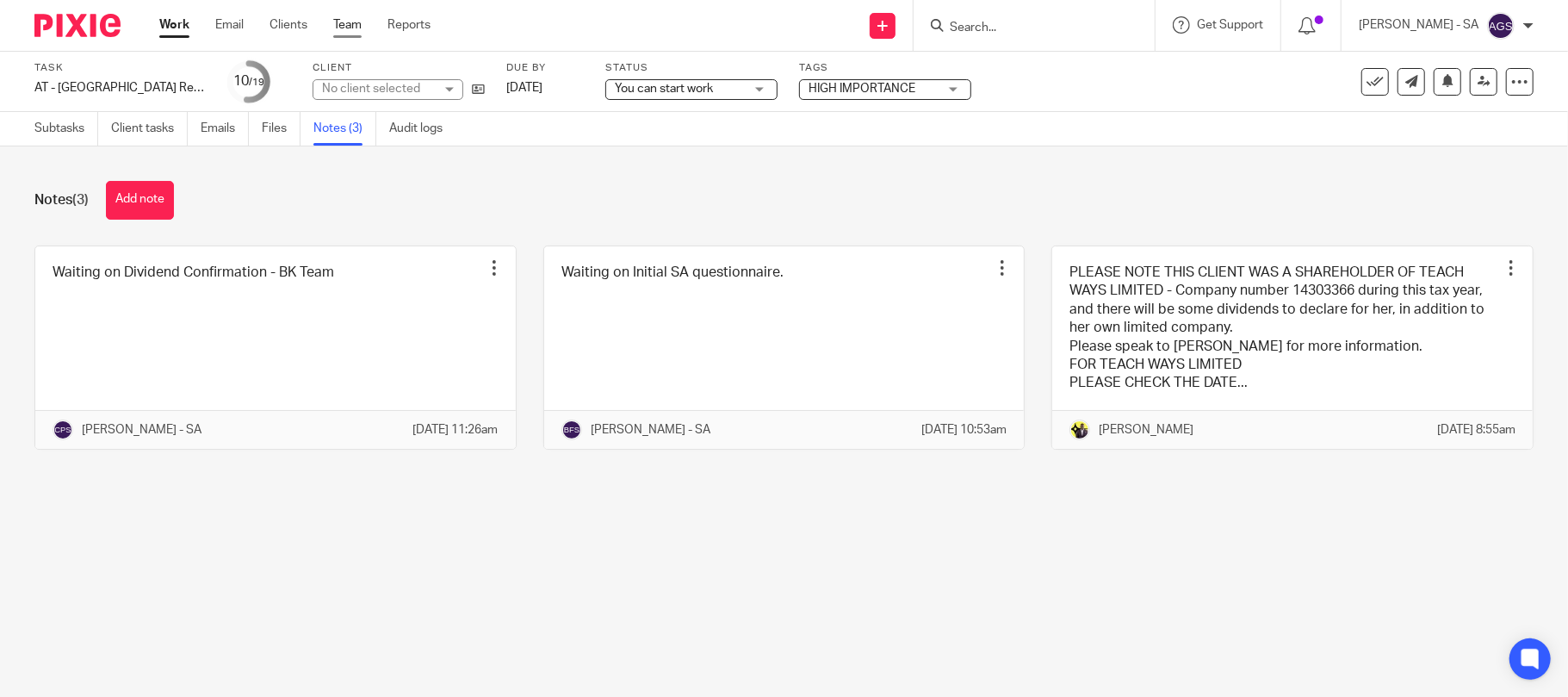
click at [346, 22] on link "Team" at bounding box center [347, 25] width 29 height 18
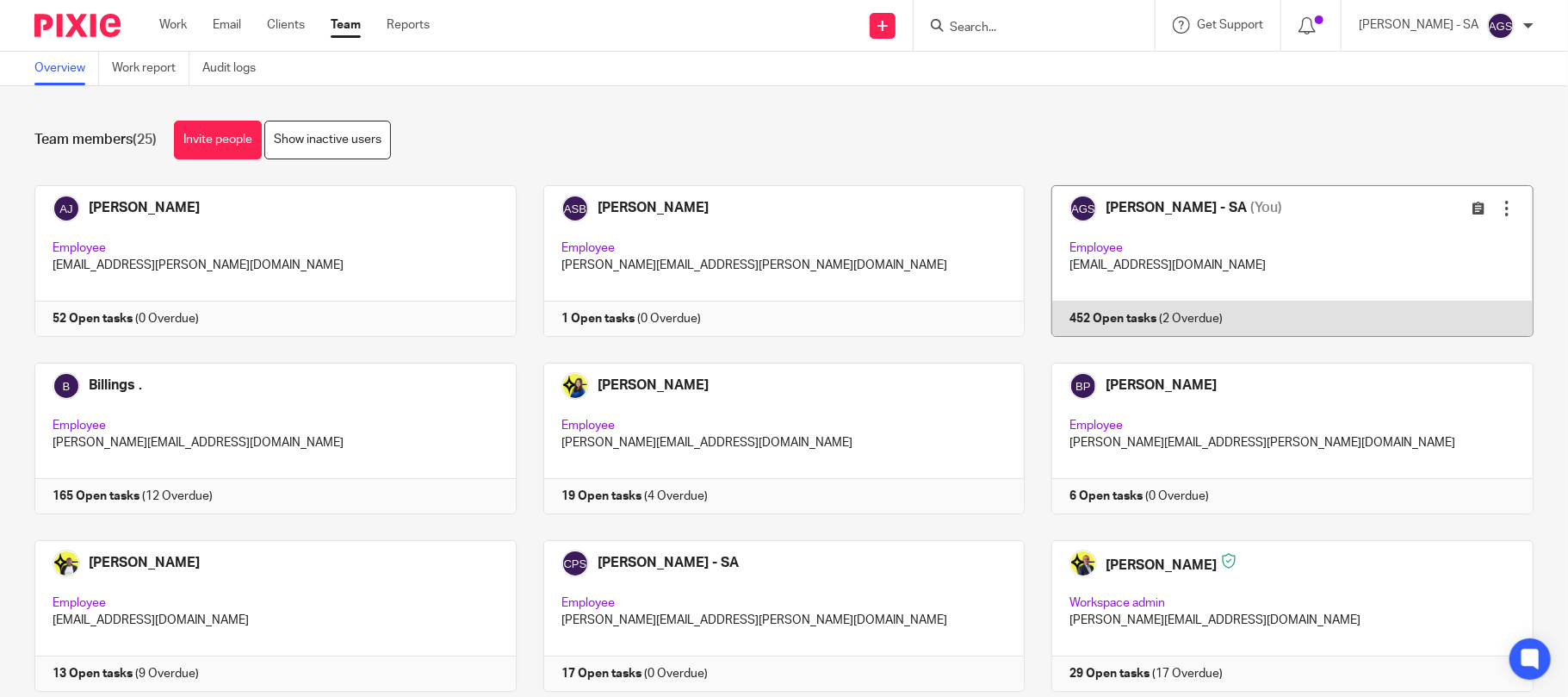
click at [1090, 256] on link at bounding box center [1279, 261] width 509 height 152
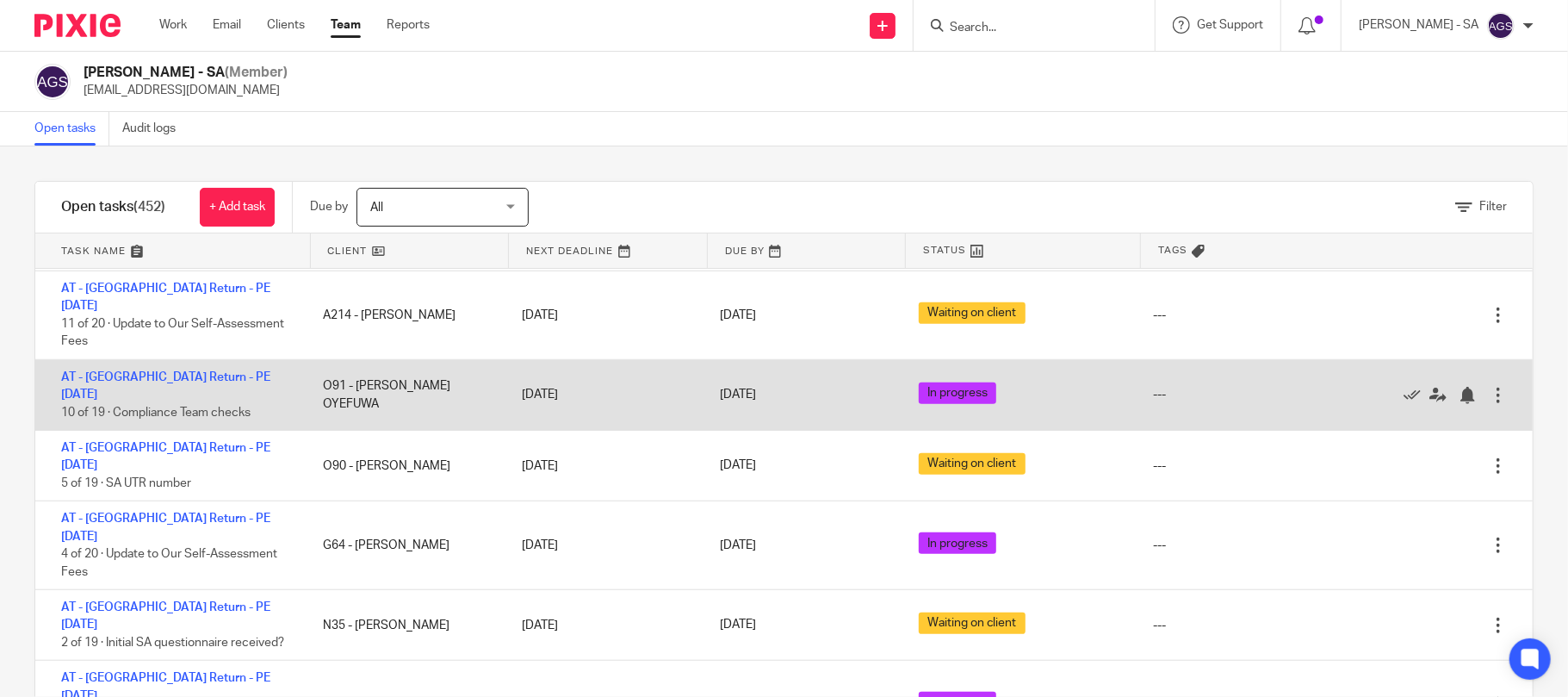
scroll to position [690, 0]
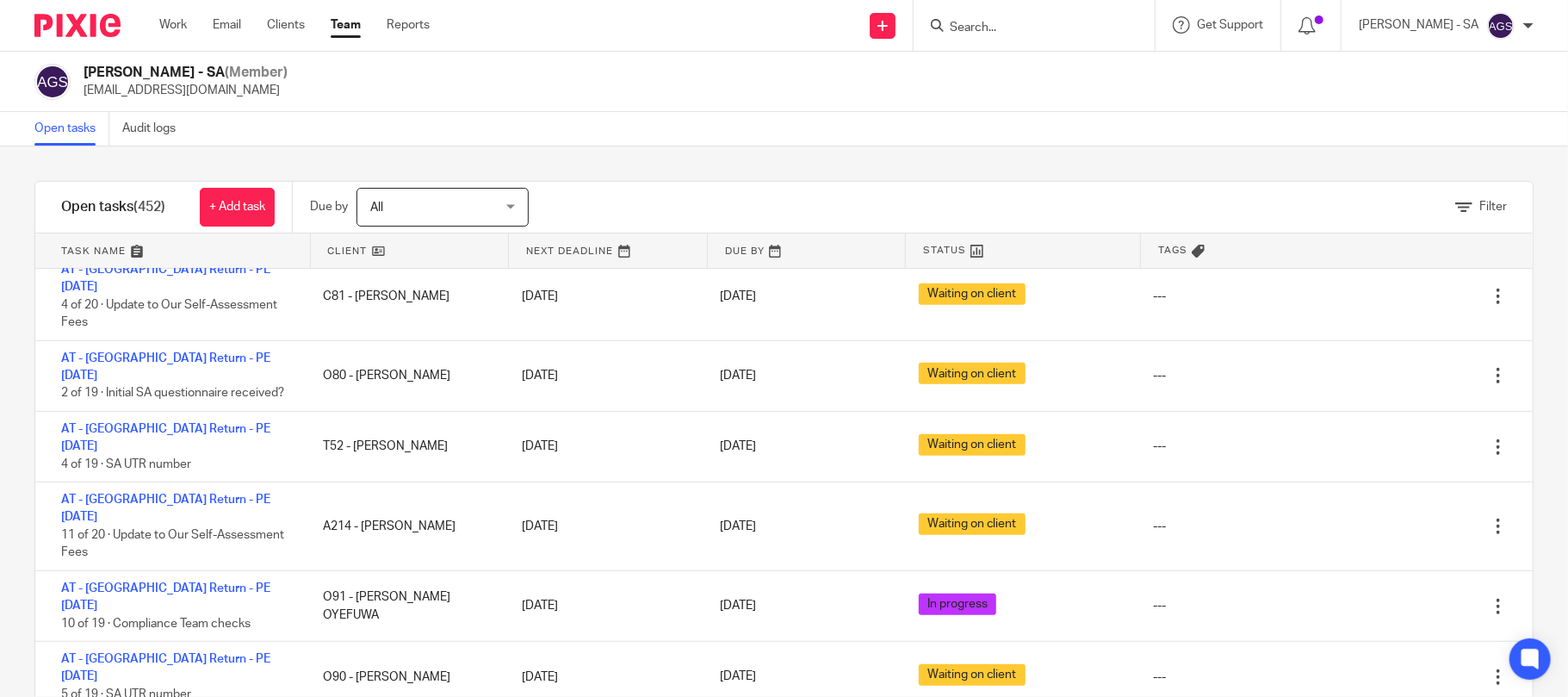
click at [1455, 198] on div "Filter" at bounding box center [1482, 207] width 52 height 18
click at [1455, 207] on icon at bounding box center [1464, 208] width 18 height 18
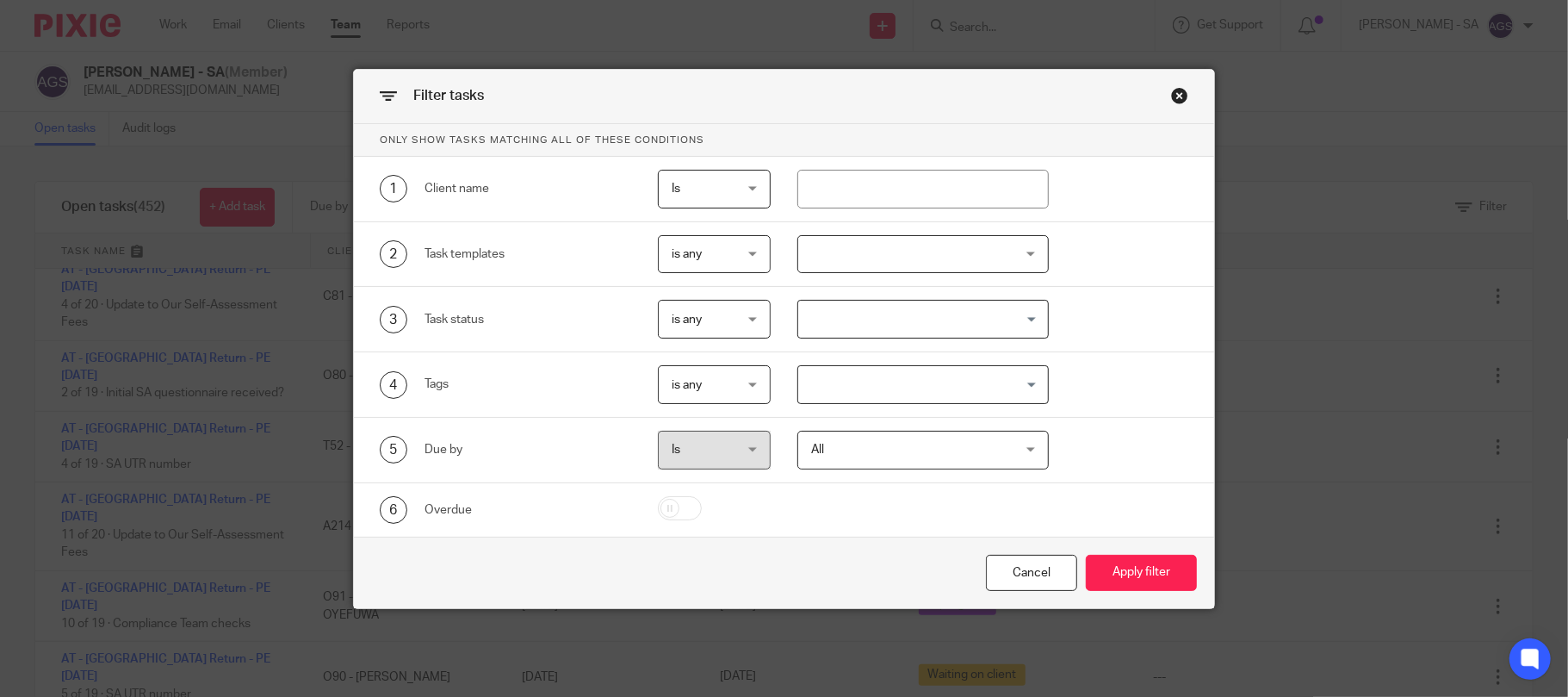
click at [926, 393] on input "Search for option" at bounding box center [919, 384] width 239 height 30
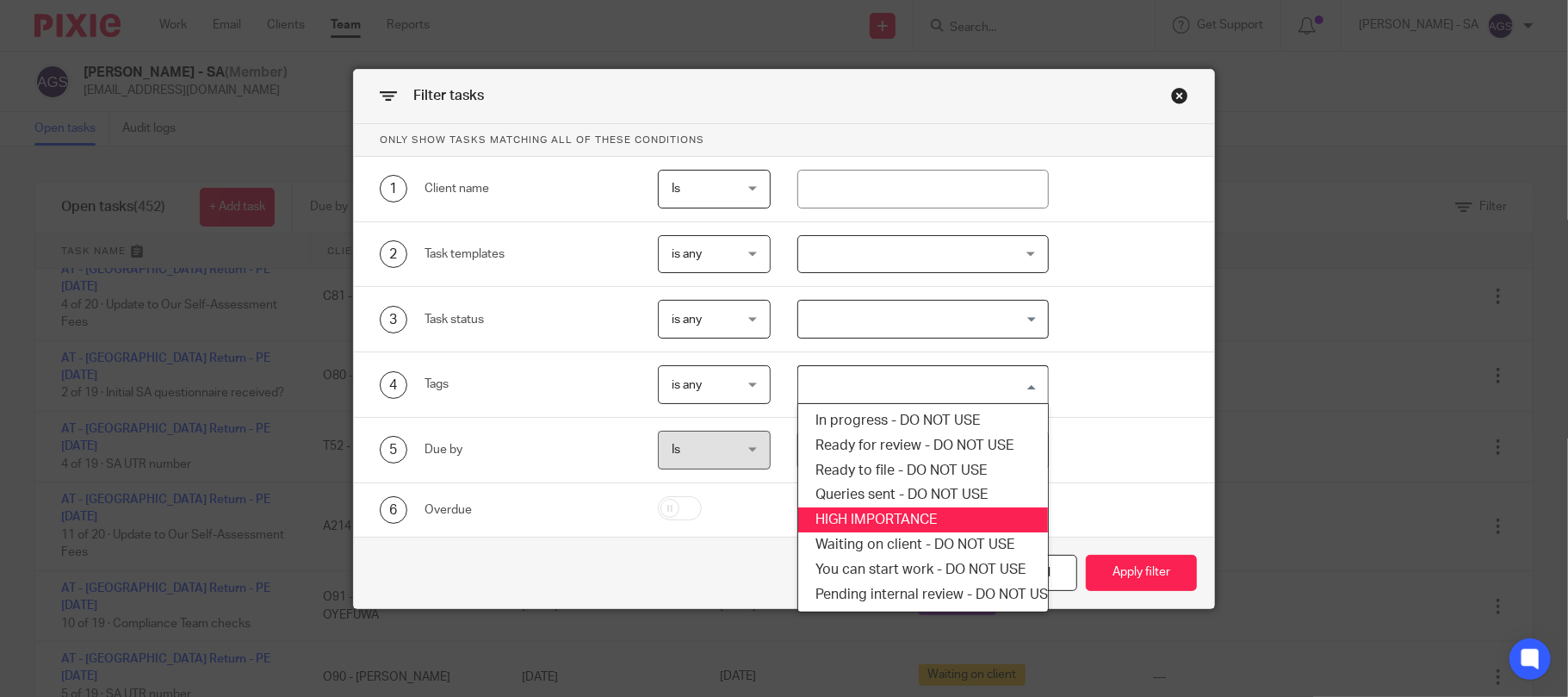
click at [861, 521] on li "HIGH IMPORTANCE" at bounding box center [923, 519] width 250 height 25
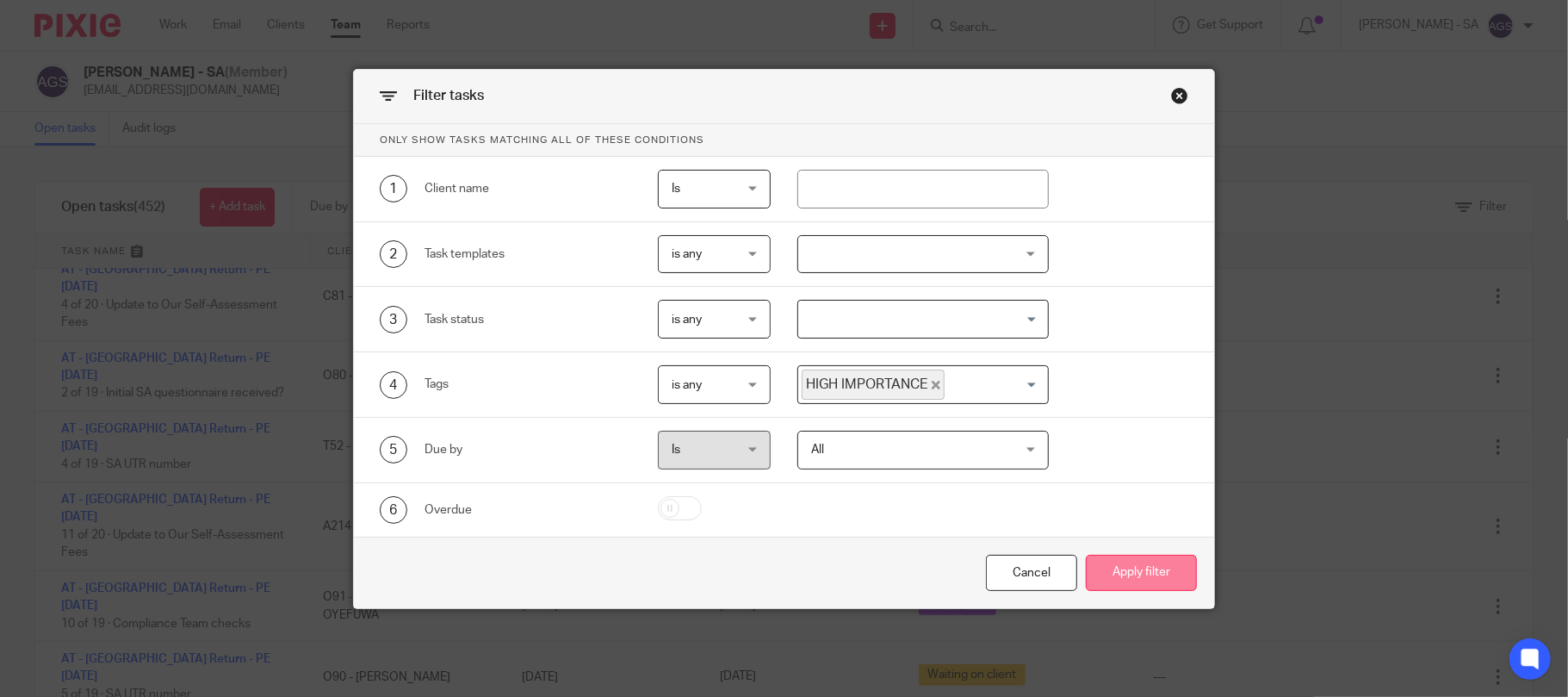
click at [1123, 567] on button "Apply filter" at bounding box center [1141, 573] width 111 height 37
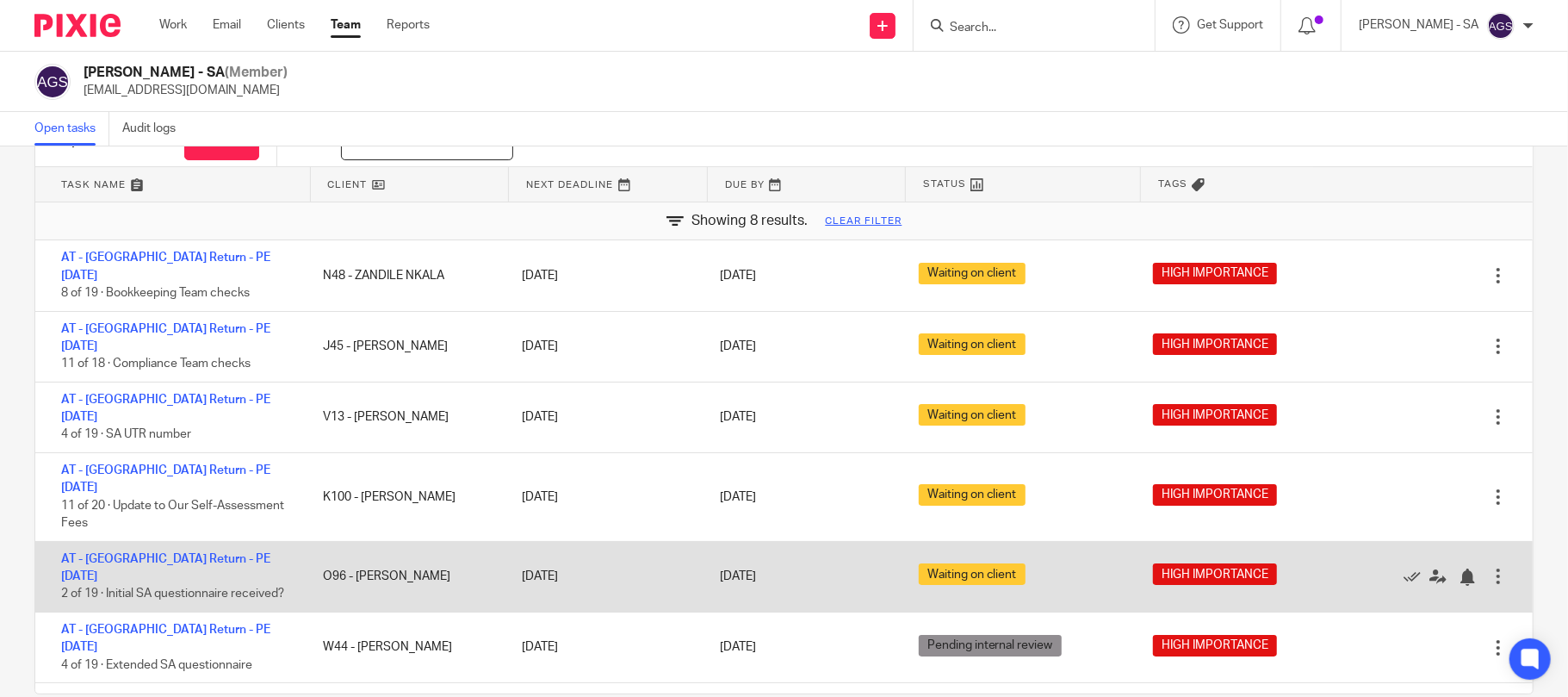
scroll to position [93, 0]
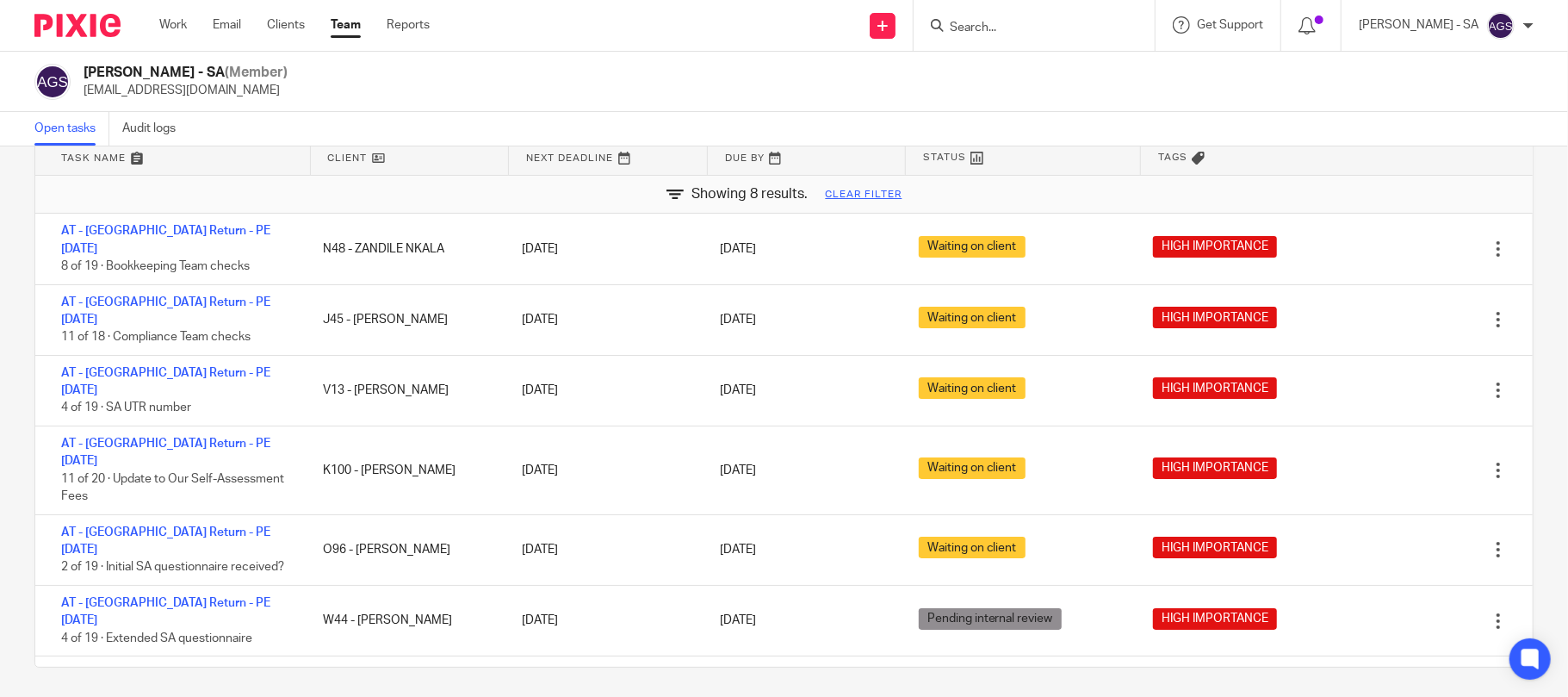
click at [504, 87] on div "[PERSON_NAME] - SA (Member) [EMAIL_ADDRESS][DOMAIN_NAME]" at bounding box center [784, 82] width 1499 height 36
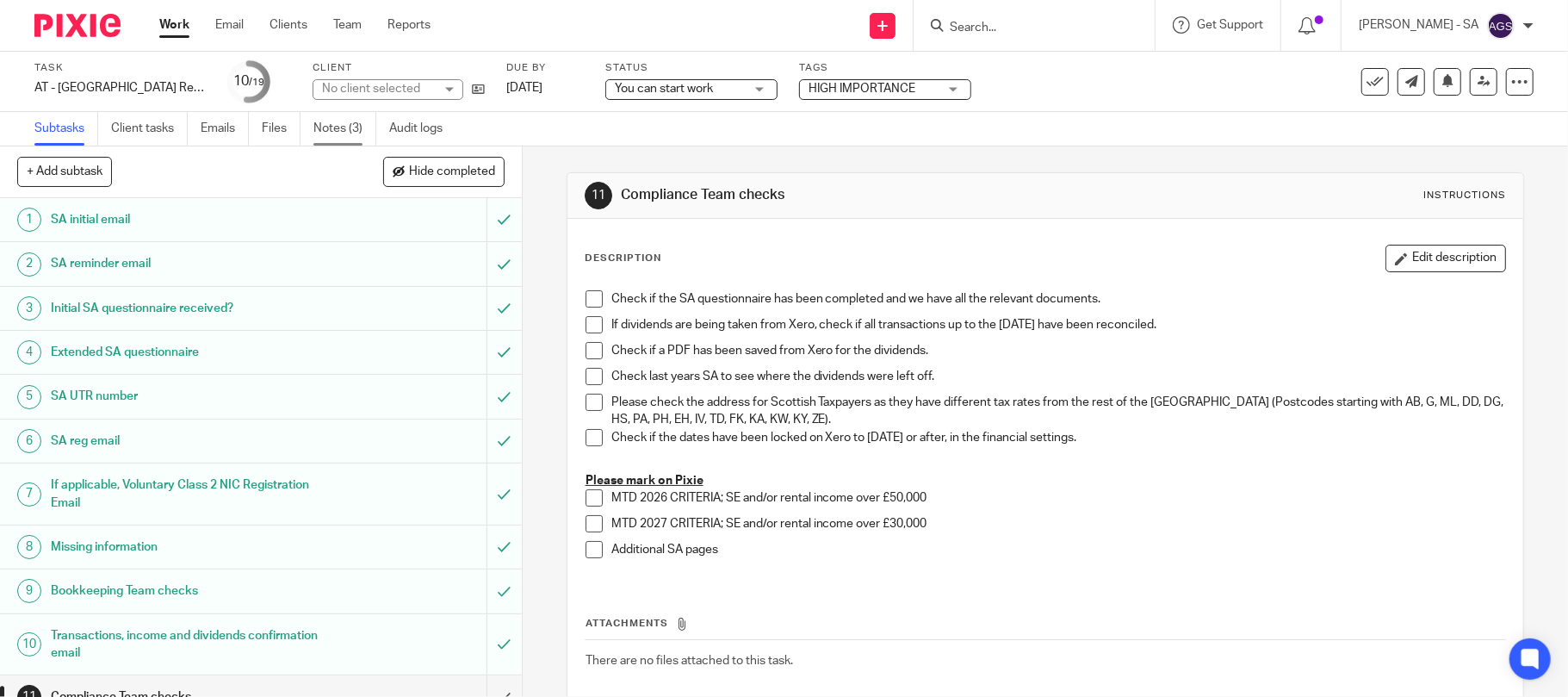
click at [352, 121] on link "Notes (3)" at bounding box center [345, 128] width 63 height 34
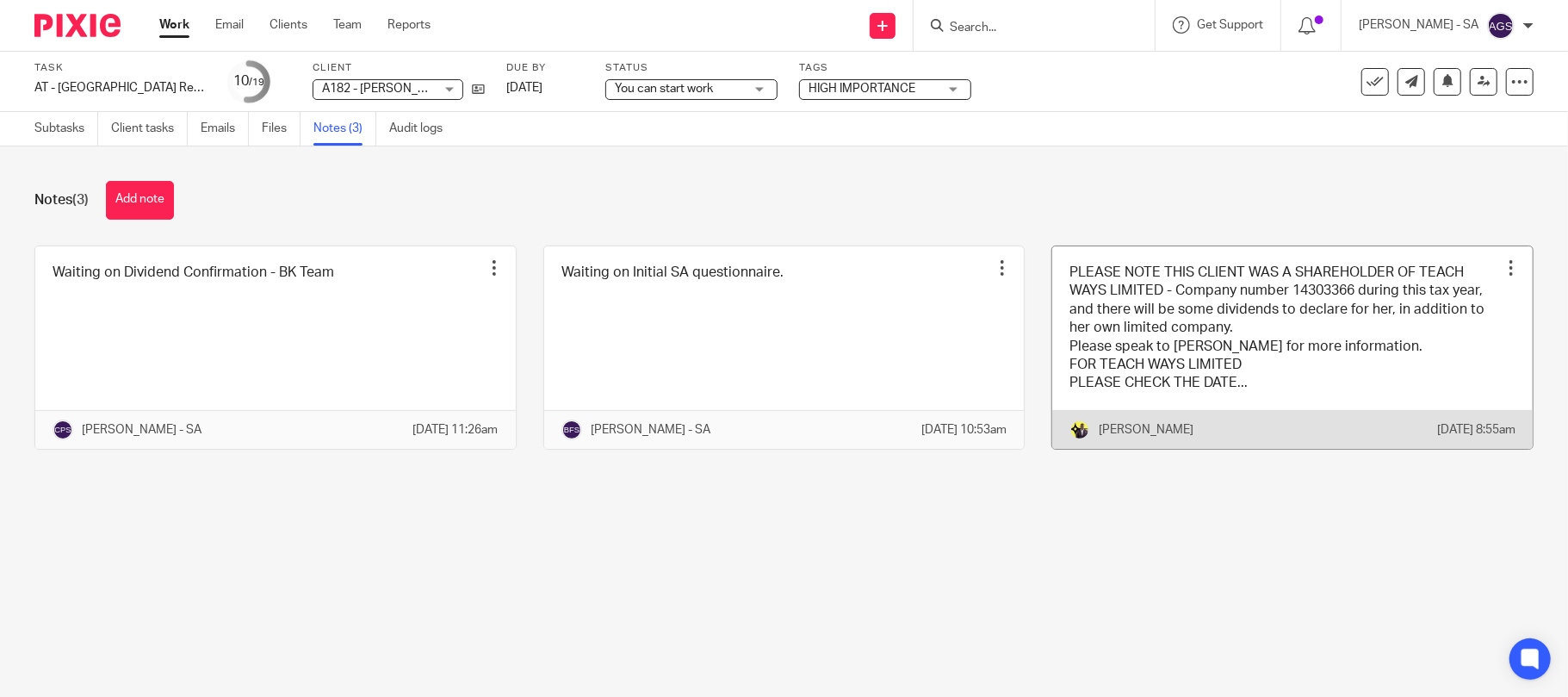
click at [1304, 348] on link at bounding box center [1293, 348] width 481 height 203
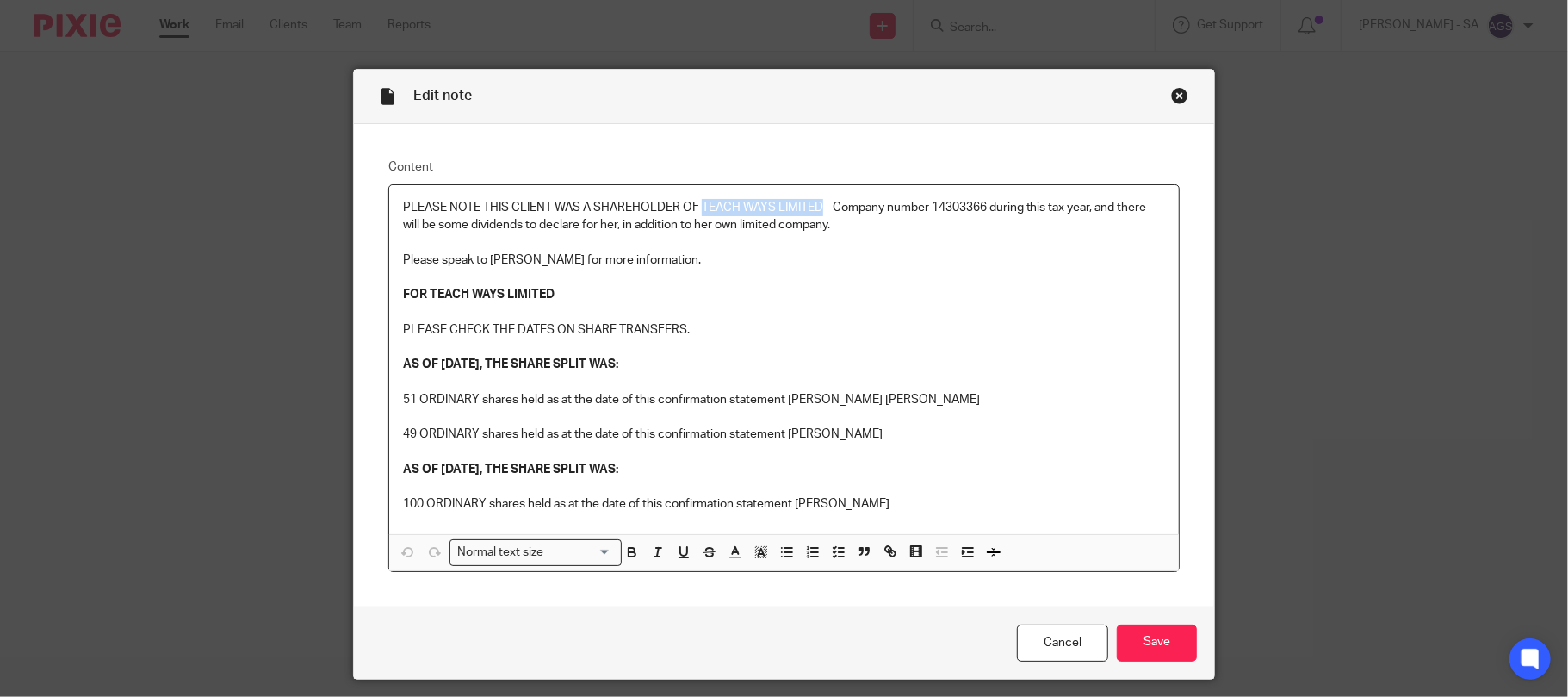
drag, startPoint x: 693, startPoint y: 208, endPoint x: 828, endPoint y: 197, distance: 135.4
click at [821, 197] on div "PLEASE NOTE THIS CLIENT WAS A SHAREHOLDER OF TEACH WAYS LIMITED - Company numbe…" at bounding box center [785, 359] width 791 height 349
drag, startPoint x: 434, startPoint y: 360, endPoint x: 479, endPoint y: 355, distance: 45.3
click at [479, 355] on div "PLEASE NOTE THIS CLIENT WAS A SHAREHOLDER OF TEACH WAYS LIMITED - Company numbe…" at bounding box center [785, 359] width 791 height 349
click at [496, 359] on strong "AS OF [DATE], THE SHARE SPLIT WAS:" at bounding box center [511, 364] width 216 height 12
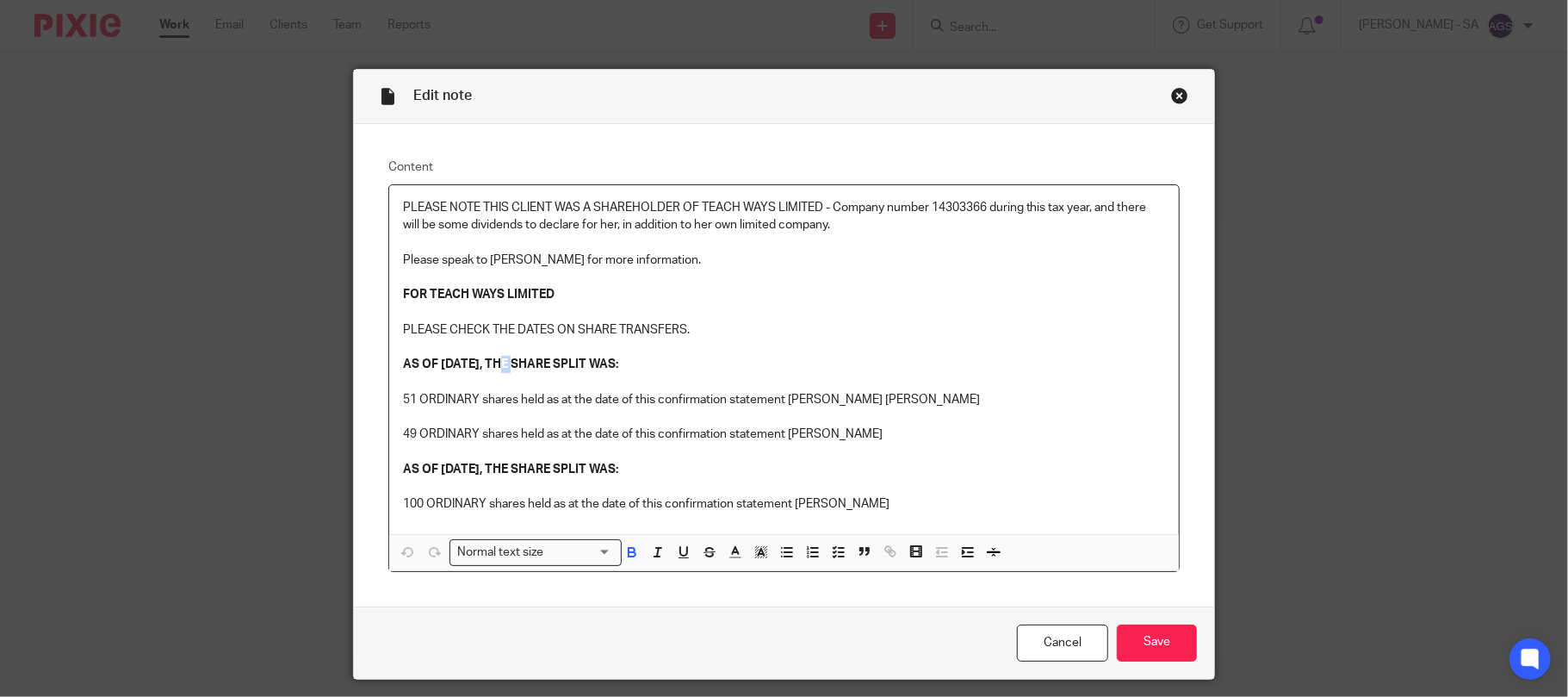
click at [496, 359] on strong "AS OF [DATE], THE SHARE SPLIT WAS:" at bounding box center [511, 364] width 216 height 12
drag, startPoint x: 432, startPoint y: 359, endPoint x: 495, endPoint y: 359, distance: 63.0
click at [495, 359] on strong "AS OF [DATE], THE SHARE SPLIT WAS:" at bounding box center [511, 364] width 216 height 12
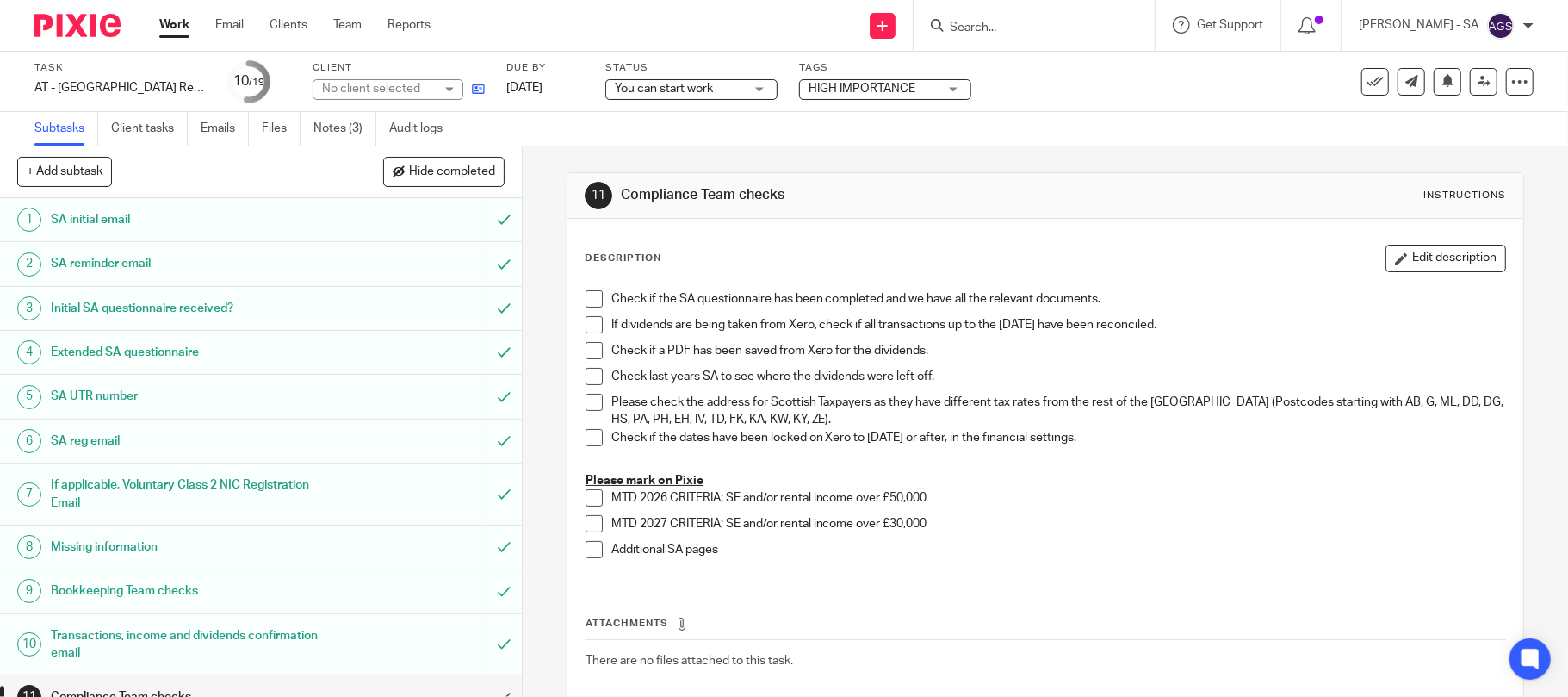
click at [472, 80] on link at bounding box center [473, 88] width 21 height 18
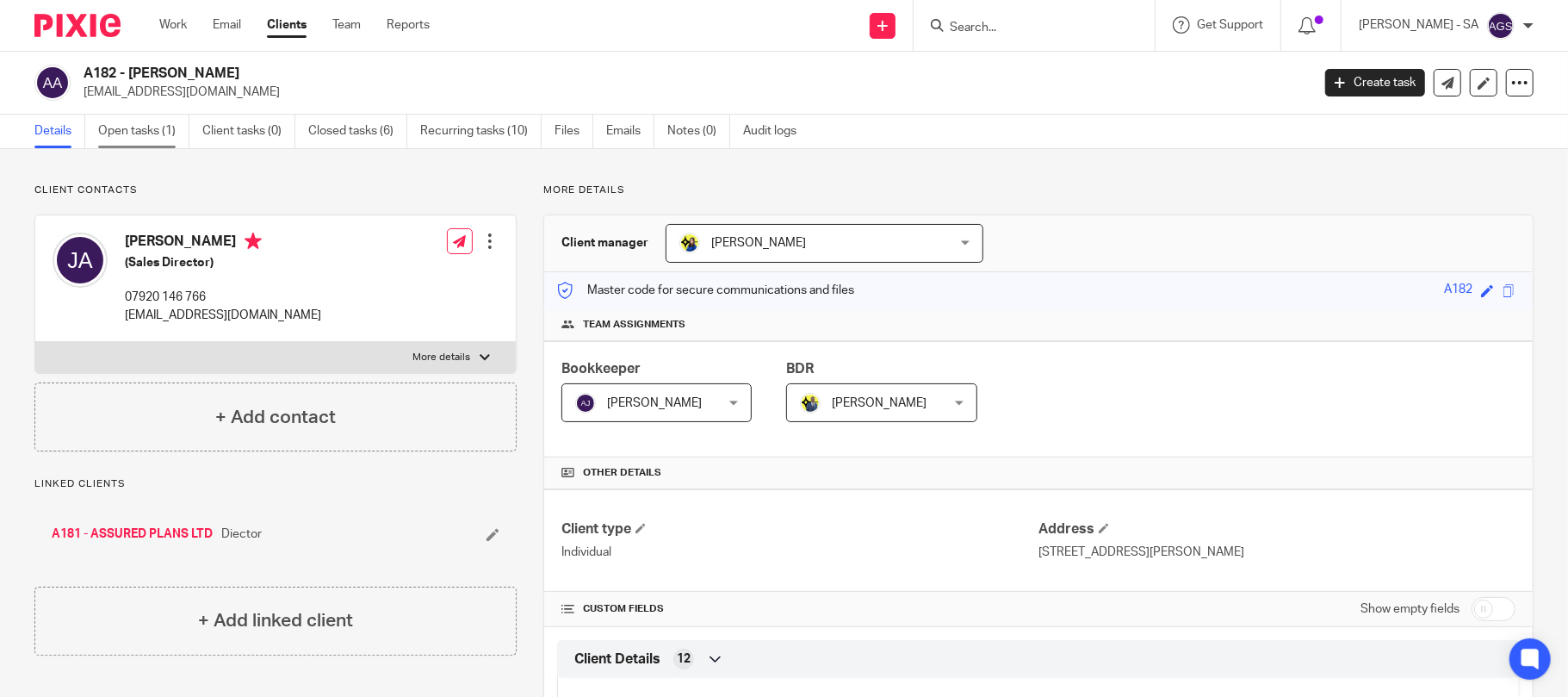
click at [126, 135] on link "Open tasks (1)" at bounding box center [144, 131] width 91 height 34
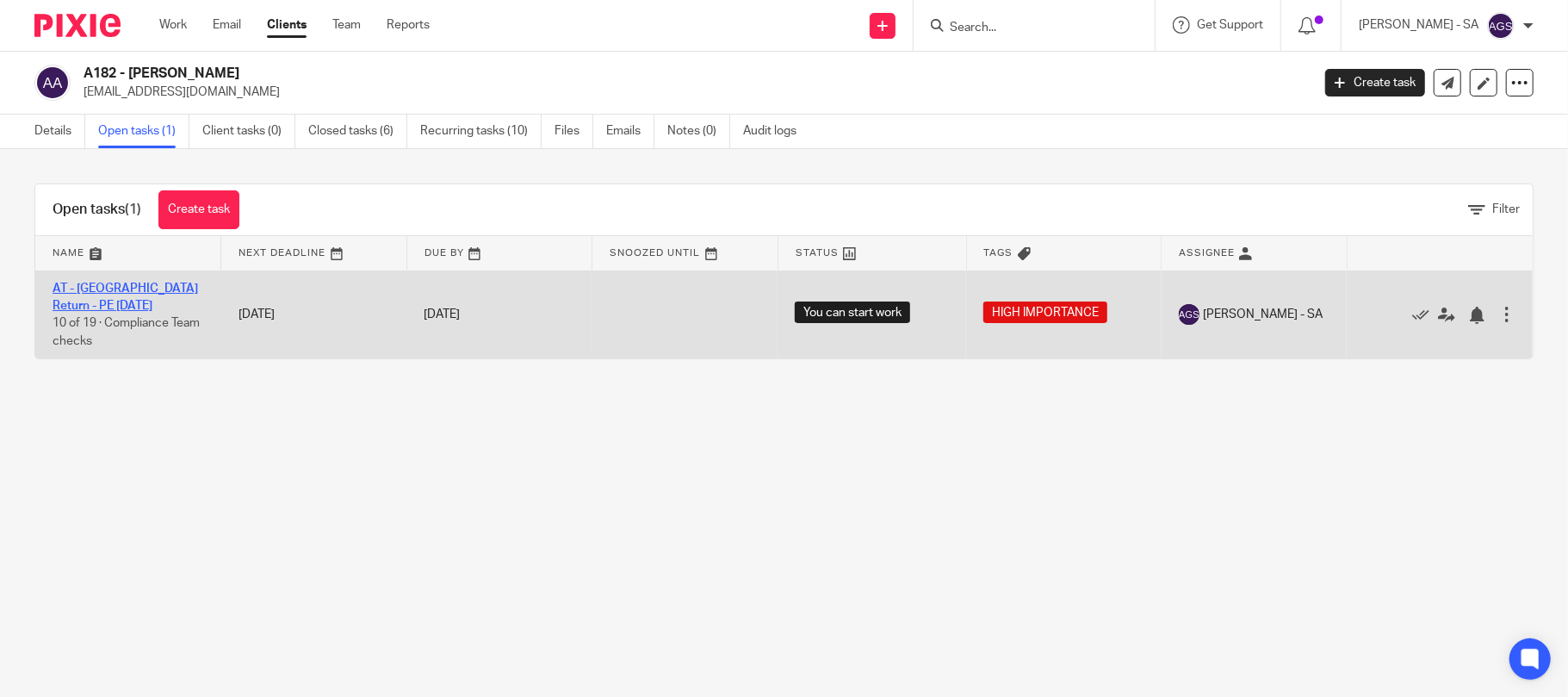
click at [145, 286] on link "AT - [GEOGRAPHIC_DATA] Return - PE [DATE]" at bounding box center [125, 297] width 145 height 29
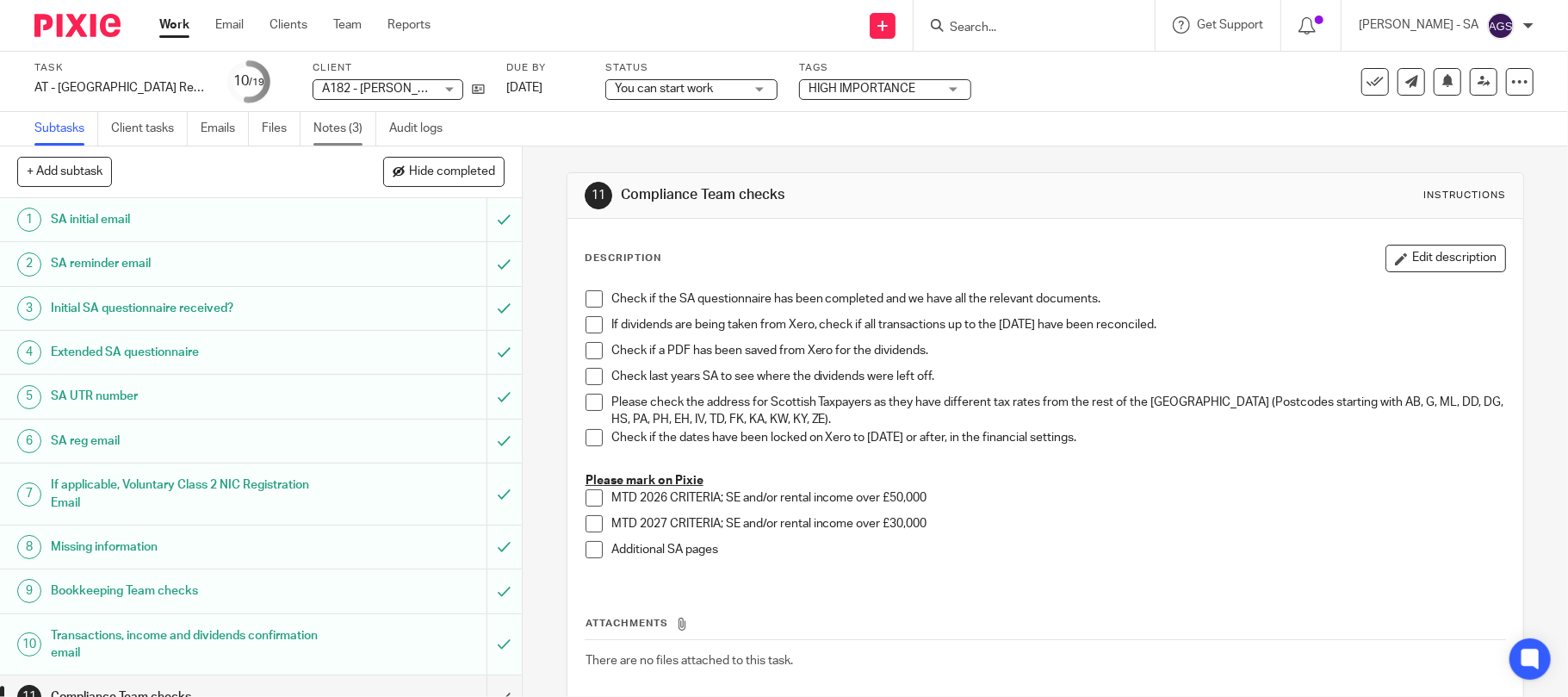
click at [345, 127] on link "Notes (3)" at bounding box center [345, 128] width 63 height 34
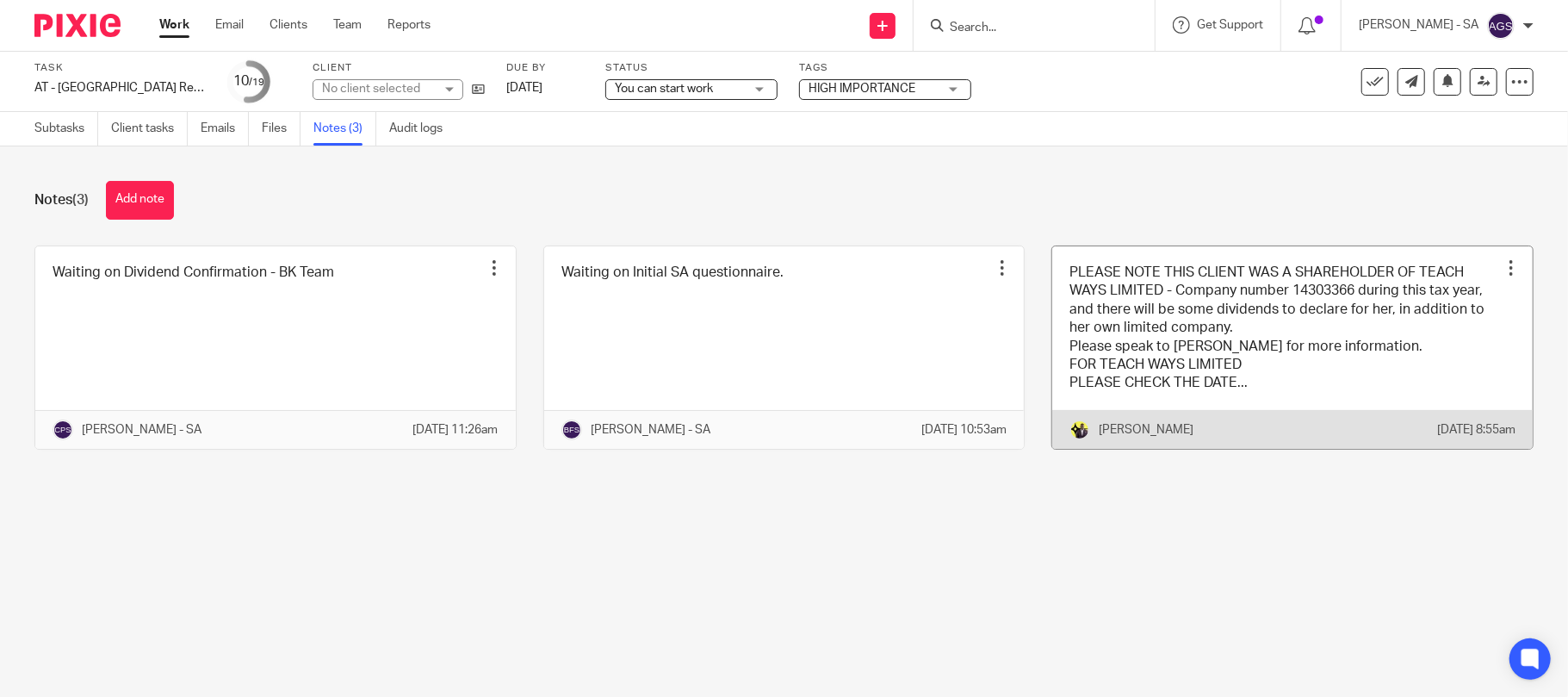
click at [1106, 345] on link at bounding box center [1293, 348] width 481 height 203
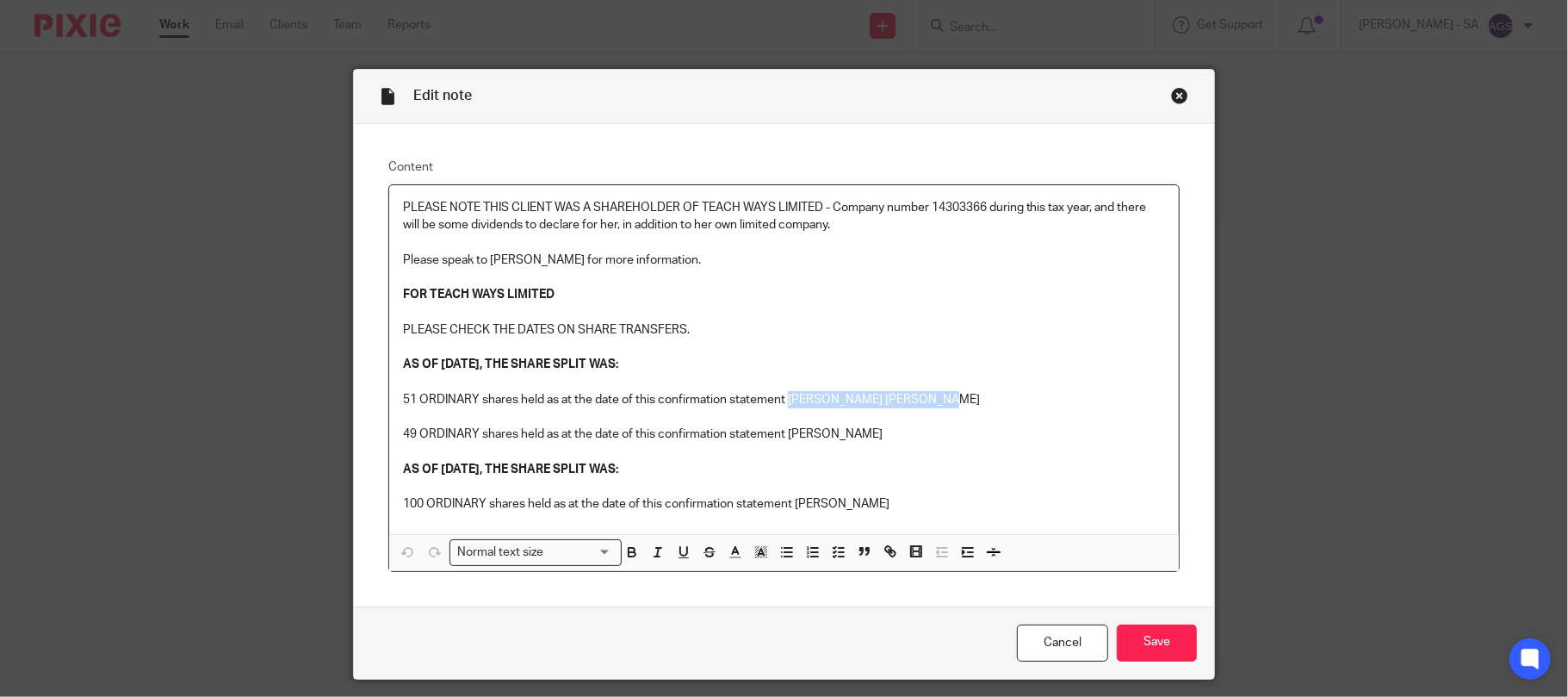
drag, startPoint x: 780, startPoint y: 401, endPoint x: 948, endPoint y: 404, distance: 168.0
click at [948, 404] on p "51 ORDINARY shares held as at the date of this confirmation statement [PERSON_N…" at bounding box center [784, 399] width 763 height 18
drag, startPoint x: 392, startPoint y: 397, endPoint x: 937, endPoint y: 401, distance: 545.0
click at [937, 401] on div "PLEASE NOTE THIS CLIENT WAS A SHAREHOLDER OF TEACH WAYS LIMITED - Company numbe…" at bounding box center [785, 359] width 791 height 349
drag, startPoint x: 431, startPoint y: 363, endPoint x: 504, endPoint y: 362, distance: 73.0
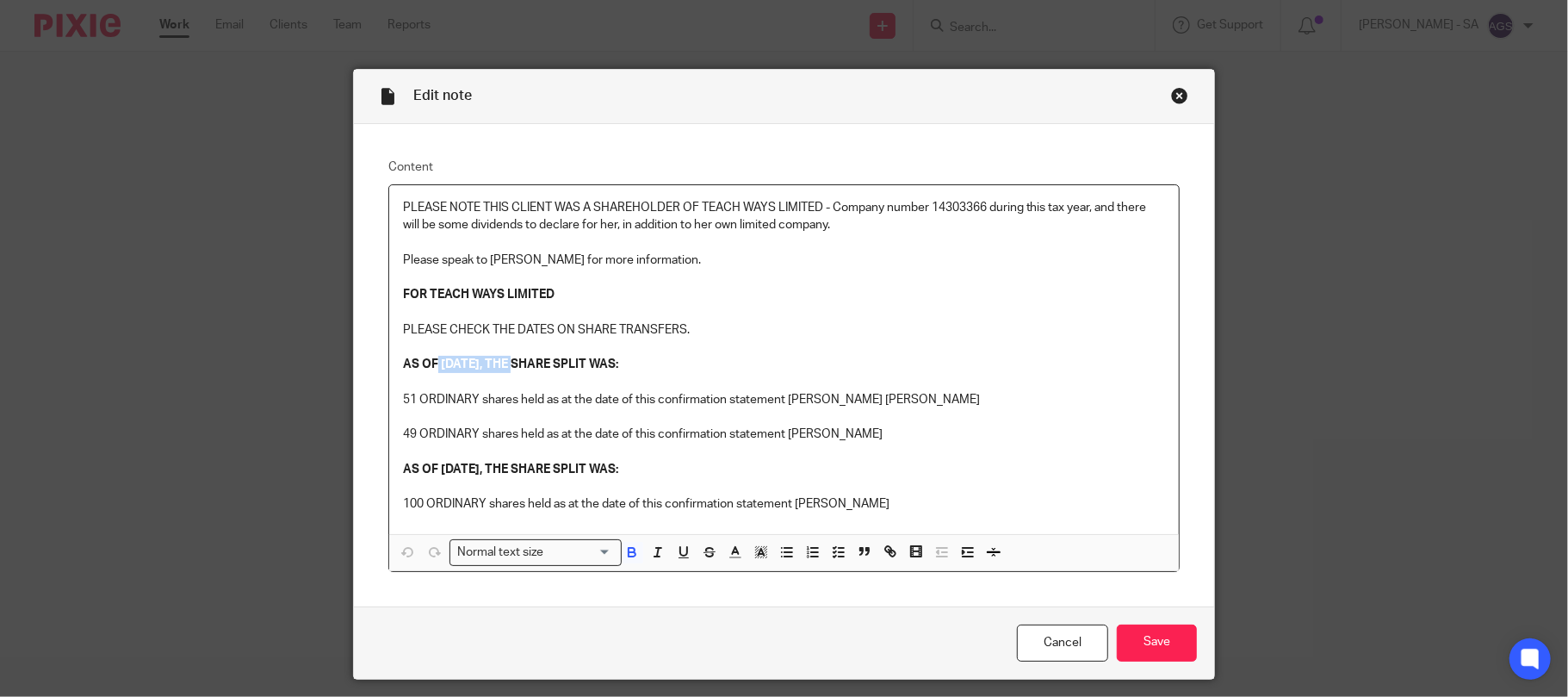
click at [504, 362] on strong "AS OF [DATE], THE SHARE SPLIT WAS:" at bounding box center [511, 364] width 216 height 12
click at [1175, 98] on div "Close this dialog window" at bounding box center [1179, 96] width 18 height 18
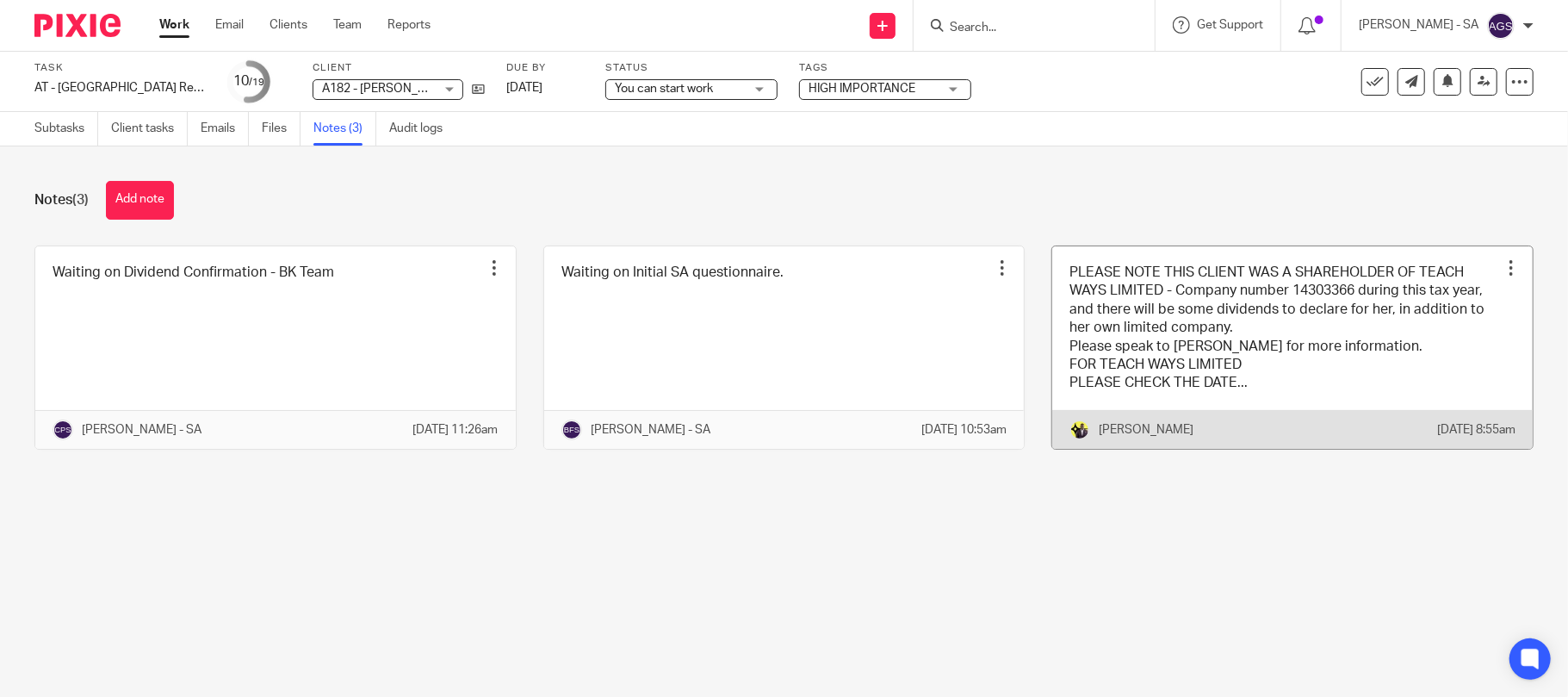
click at [1317, 360] on link at bounding box center [1293, 348] width 481 height 203
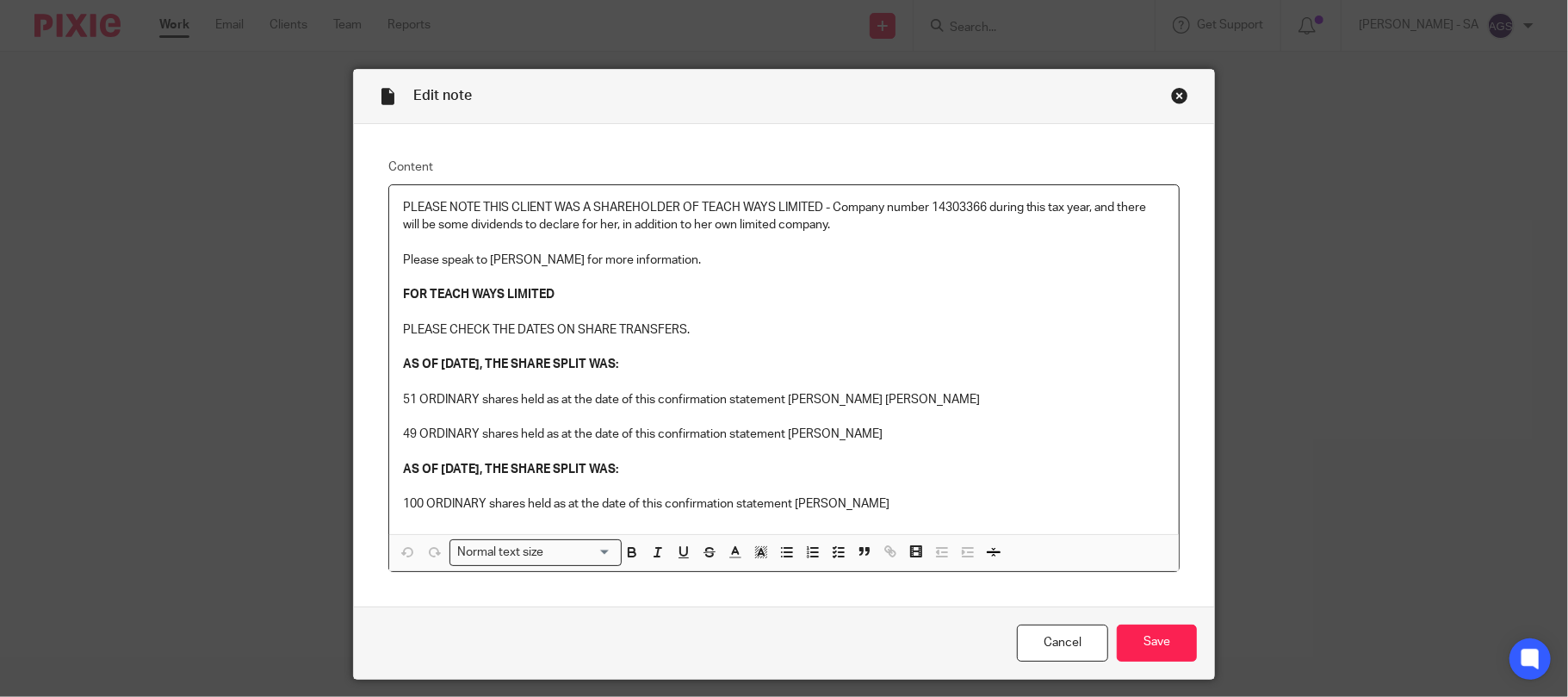
click at [1172, 100] on div "Close this dialog window" at bounding box center [1179, 96] width 18 height 18
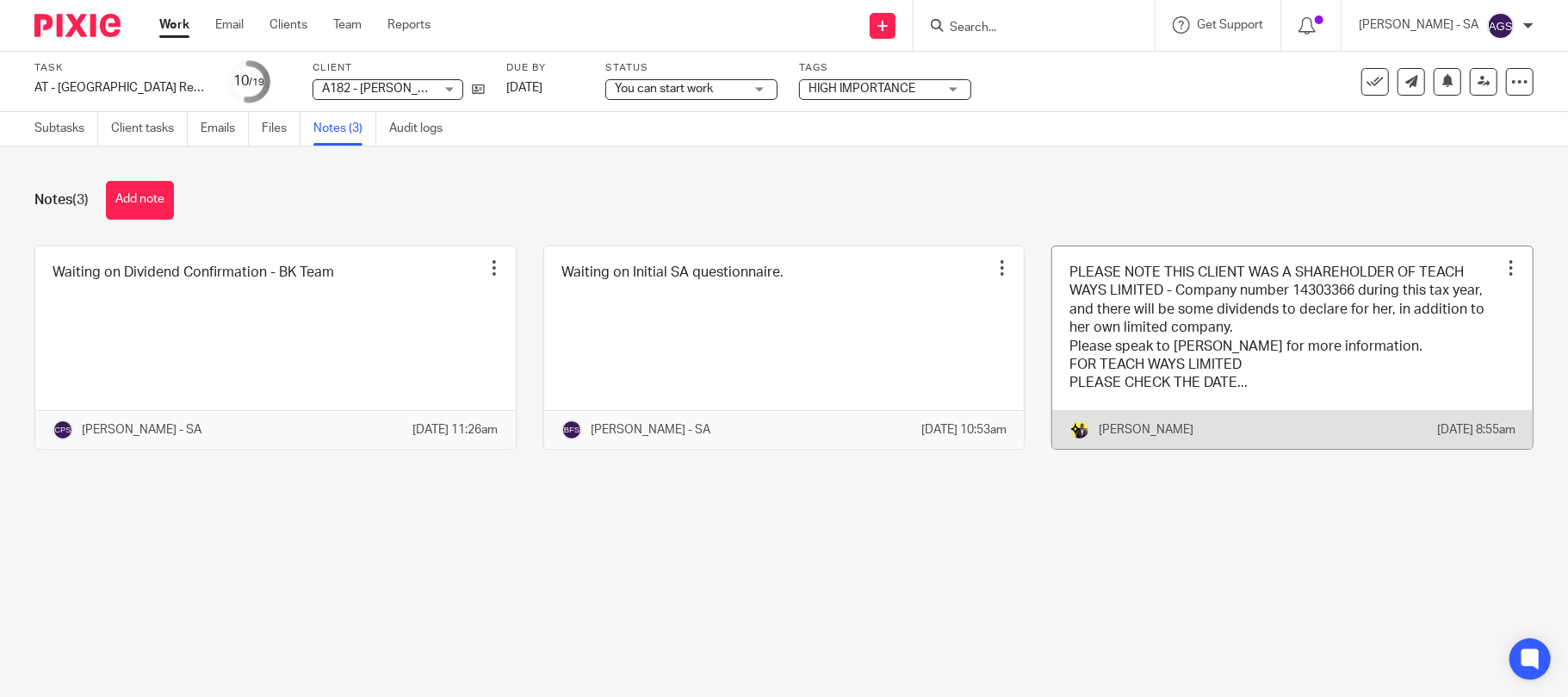
click at [1241, 350] on link at bounding box center [1293, 348] width 481 height 203
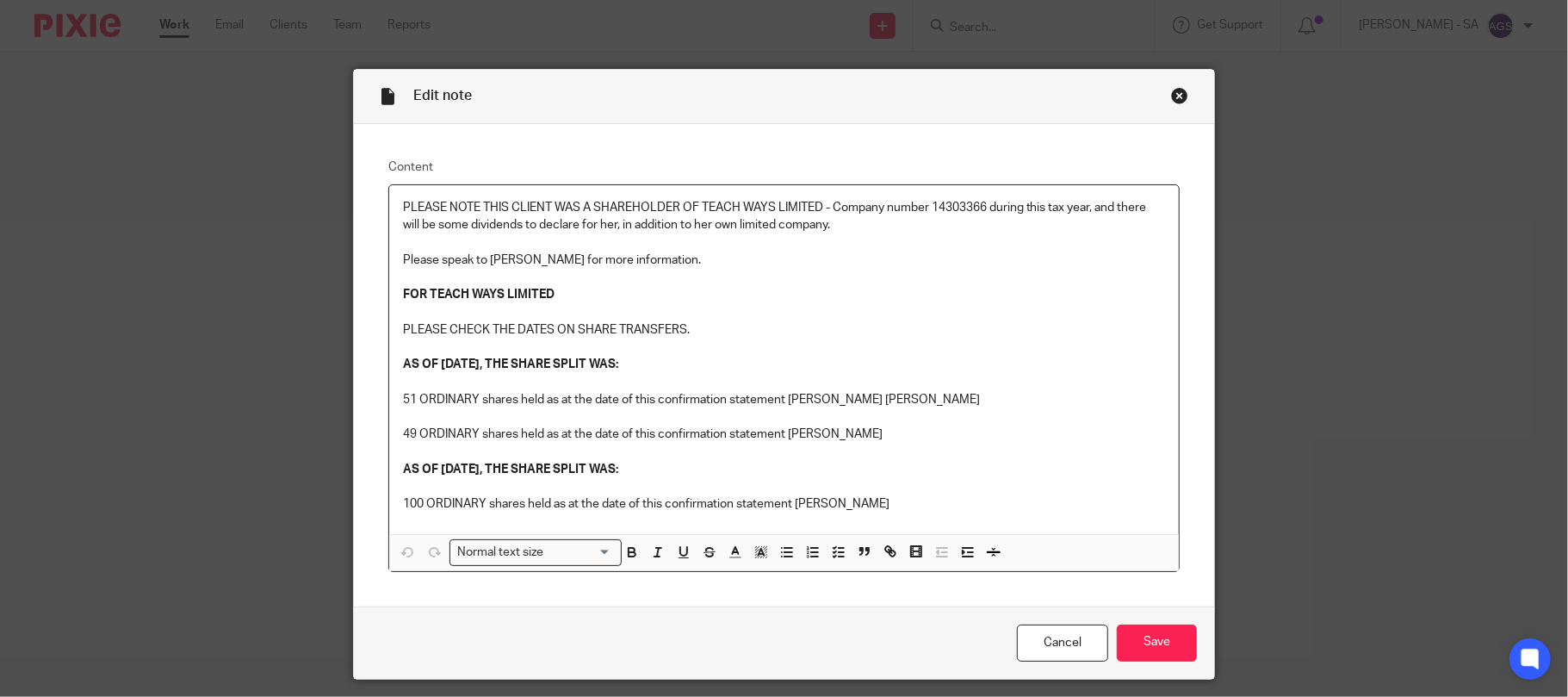
drag, startPoint x: 404, startPoint y: 394, endPoint x: 925, endPoint y: 439, distance: 522.9
click at [925, 439] on div "PLEASE NOTE THIS CLIENT WAS A SHAREHOLDER OF TEACH WAYS LIMITED - Company numbe…" at bounding box center [785, 359] width 791 height 349
drag, startPoint x: 398, startPoint y: 503, endPoint x: 1020, endPoint y: 495, distance: 622.1
click at [1020, 495] on div "PLEASE NOTE THIS CLIENT WAS A SHAREHOLDER OF TEACH WAYS LIMITED - Company numbe…" at bounding box center [785, 359] width 791 height 349
click at [976, 502] on p "100 ORDINARY shares held as at the date of this confirmation statement [PERSON_…" at bounding box center [784, 503] width 763 height 18
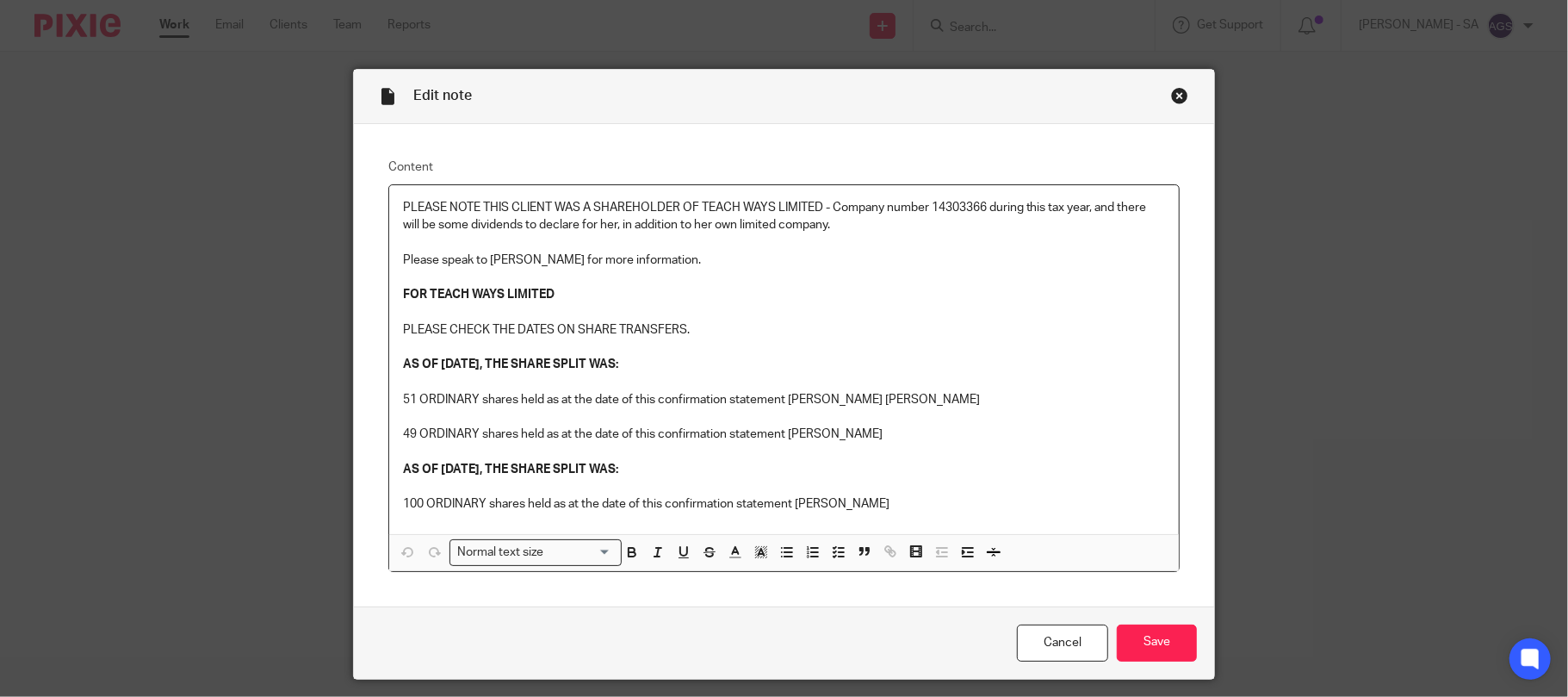
click at [1173, 94] on div "Close this dialog window" at bounding box center [1179, 96] width 18 height 18
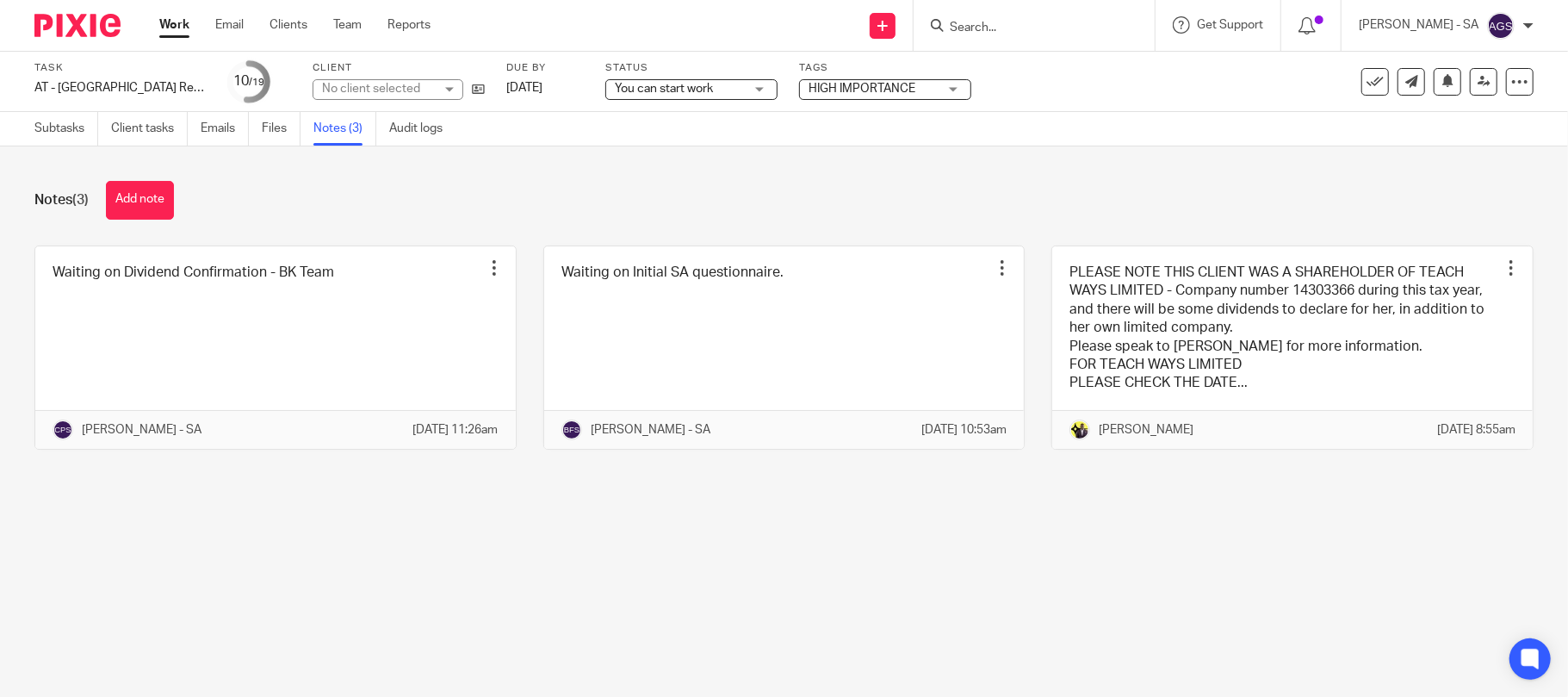
click at [606, 574] on main "Task AT - [GEOGRAPHIC_DATA] Return - PE [DATE] Save AT - [GEOGRAPHIC_DATA] Retu…" at bounding box center [784, 348] width 1568 height 697
click at [359, 22] on link "Team" at bounding box center [347, 25] width 29 height 18
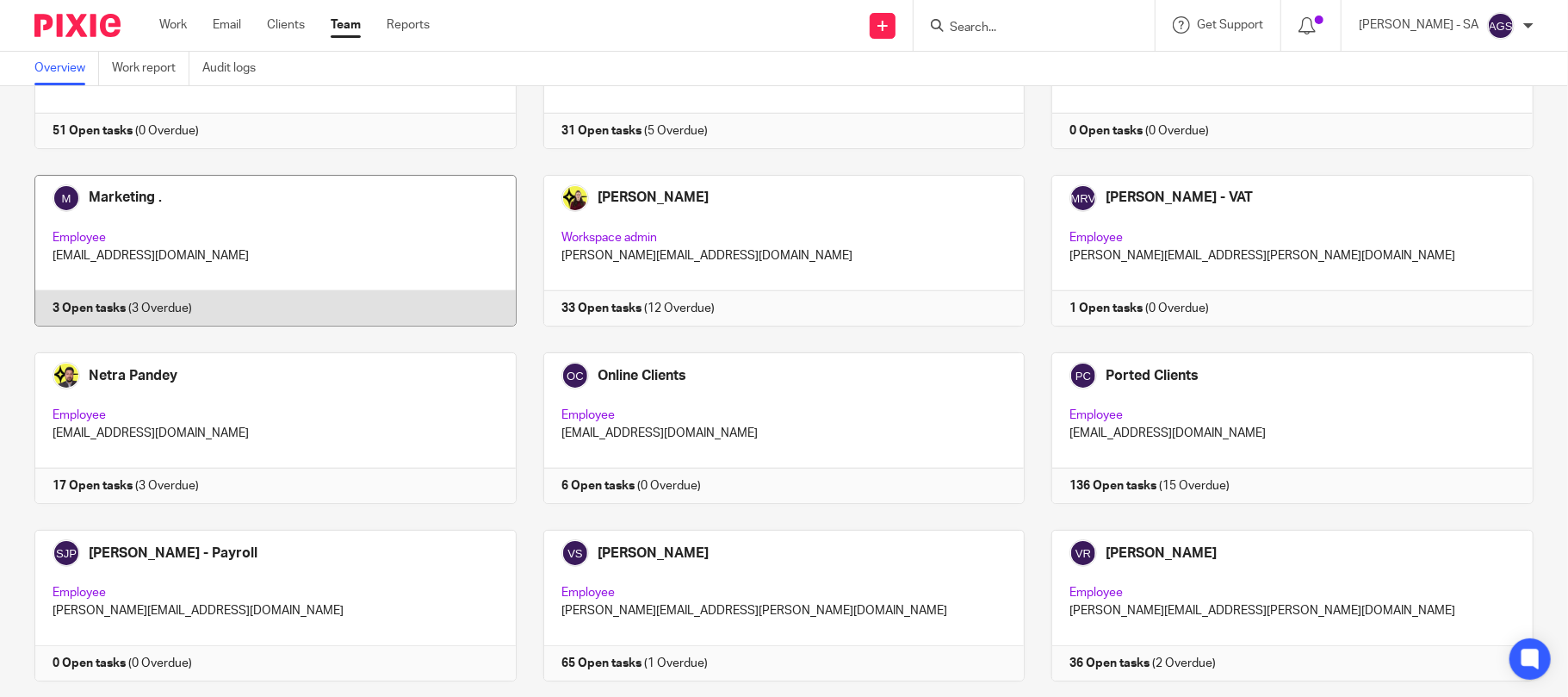
scroll to position [900, 0]
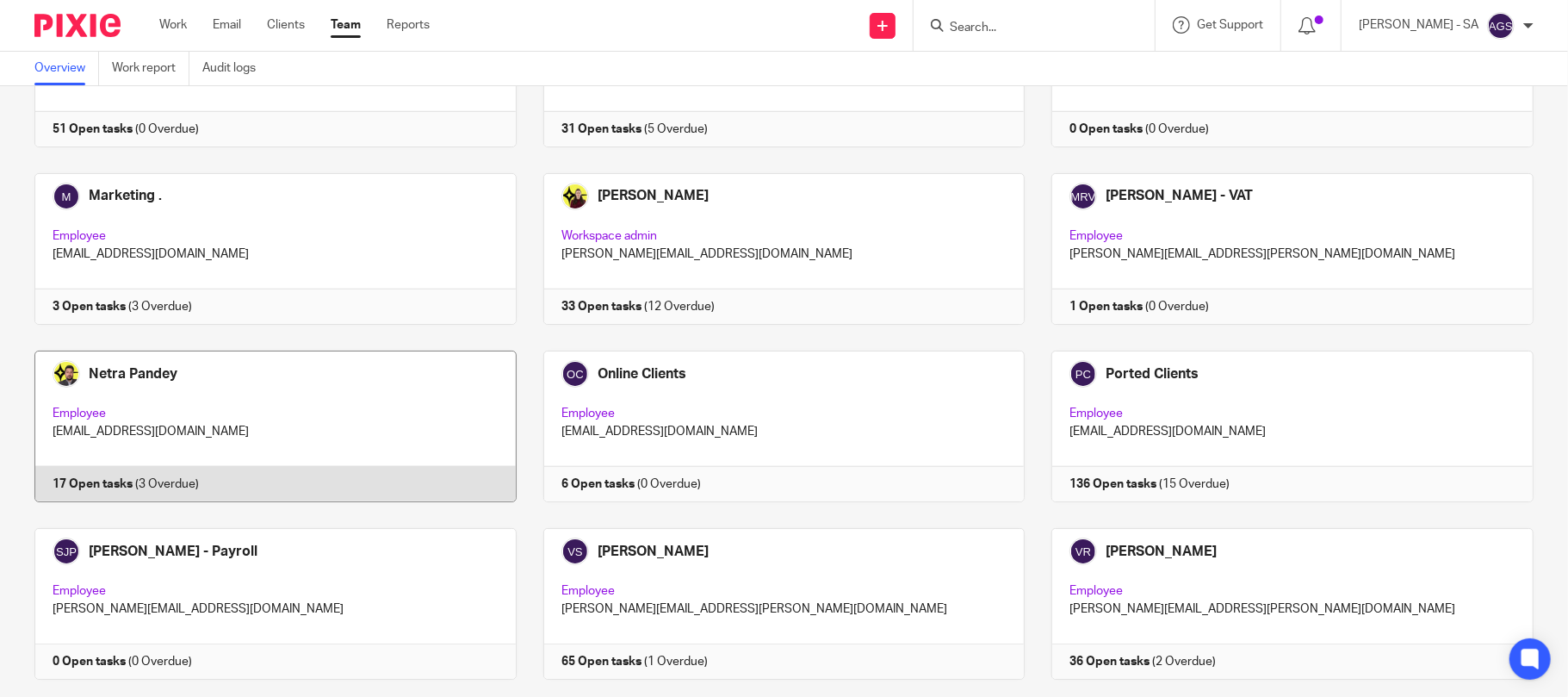
click at [172, 467] on link at bounding box center [261, 426] width 509 height 152
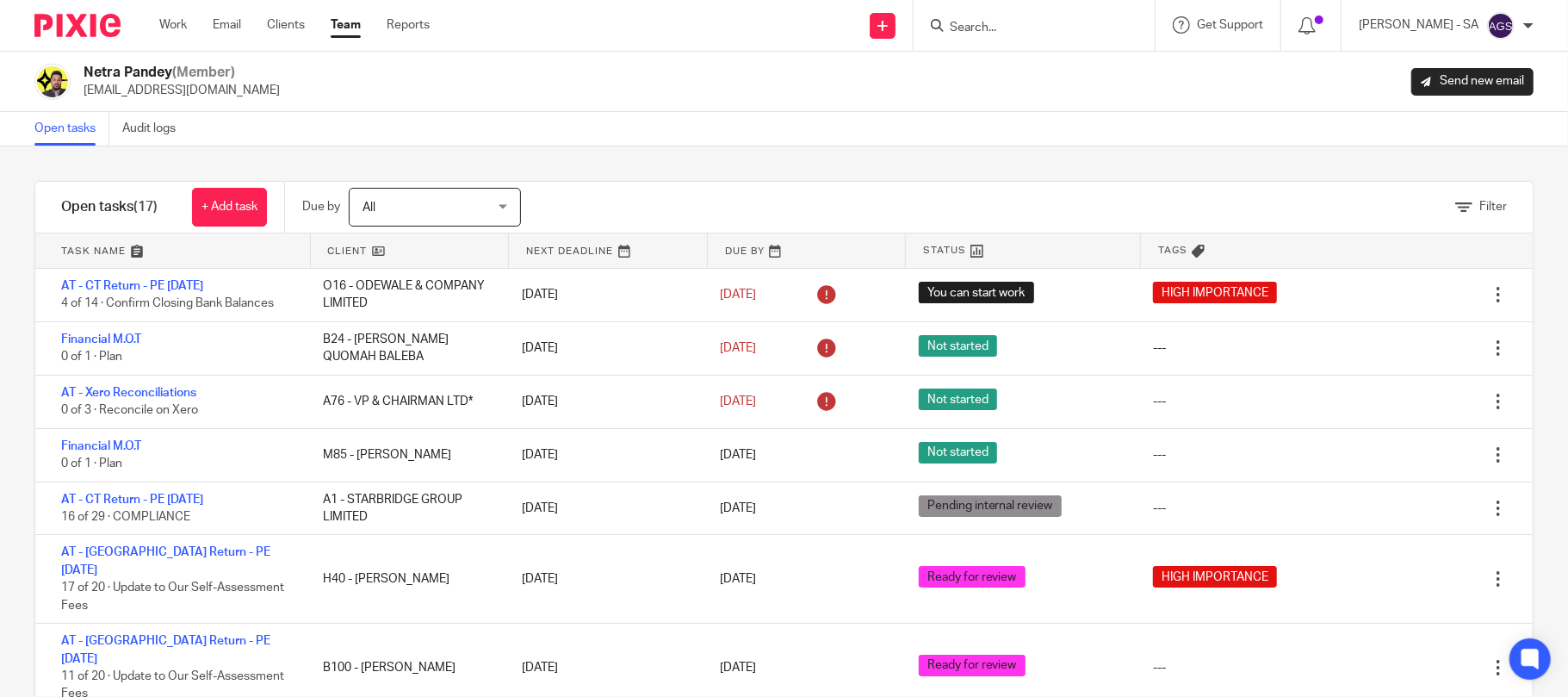
click at [608, 70] on div "Netra Pandey (Member) netra@starbridge.uk Send new email" at bounding box center [784, 82] width 1499 height 36
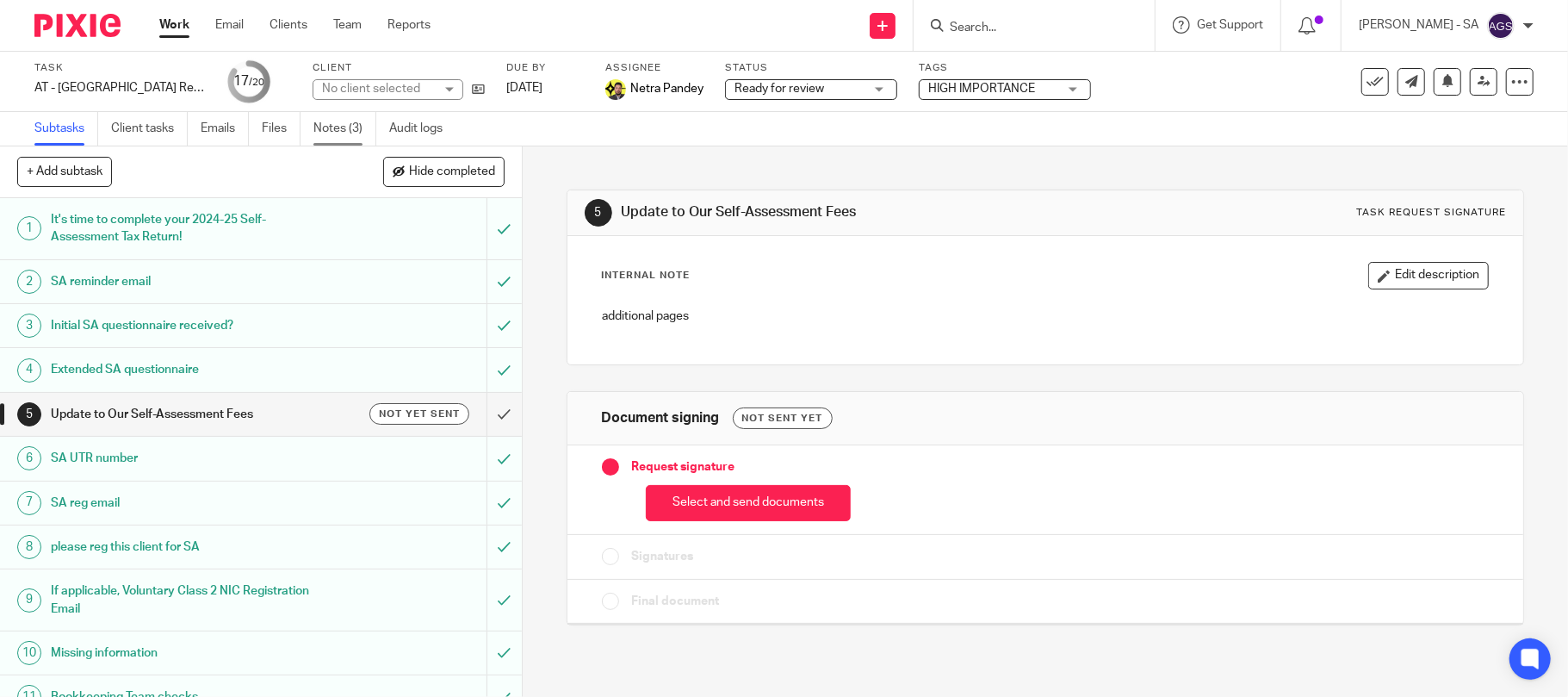
click at [350, 133] on link "Notes (3)" at bounding box center [345, 128] width 63 height 34
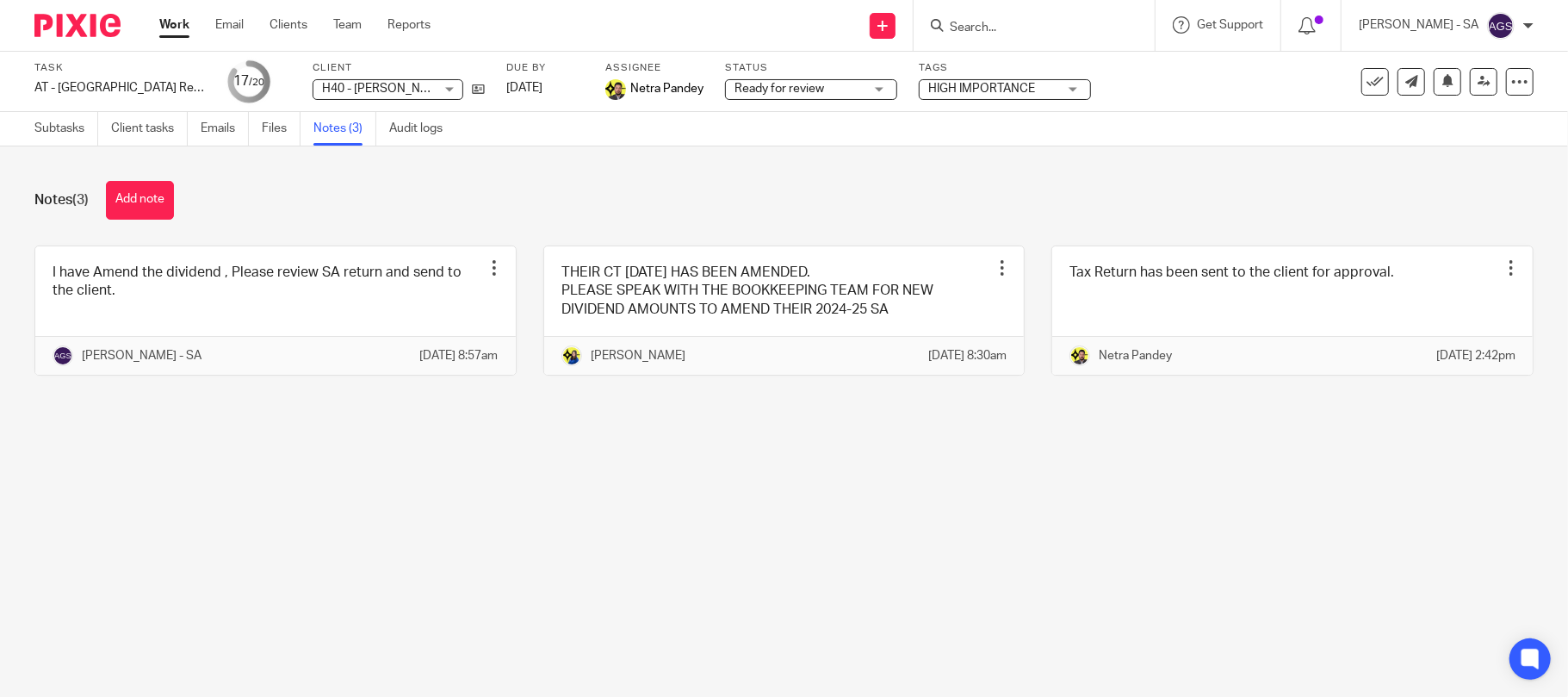
click at [857, 581] on main "Task AT - [GEOGRAPHIC_DATA] Return - PE [DATE] Save AT - [GEOGRAPHIC_DATA] Retu…" at bounding box center [784, 348] width 1568 height 697
